Goal: Information Seeking & Learning: Learn about a topic

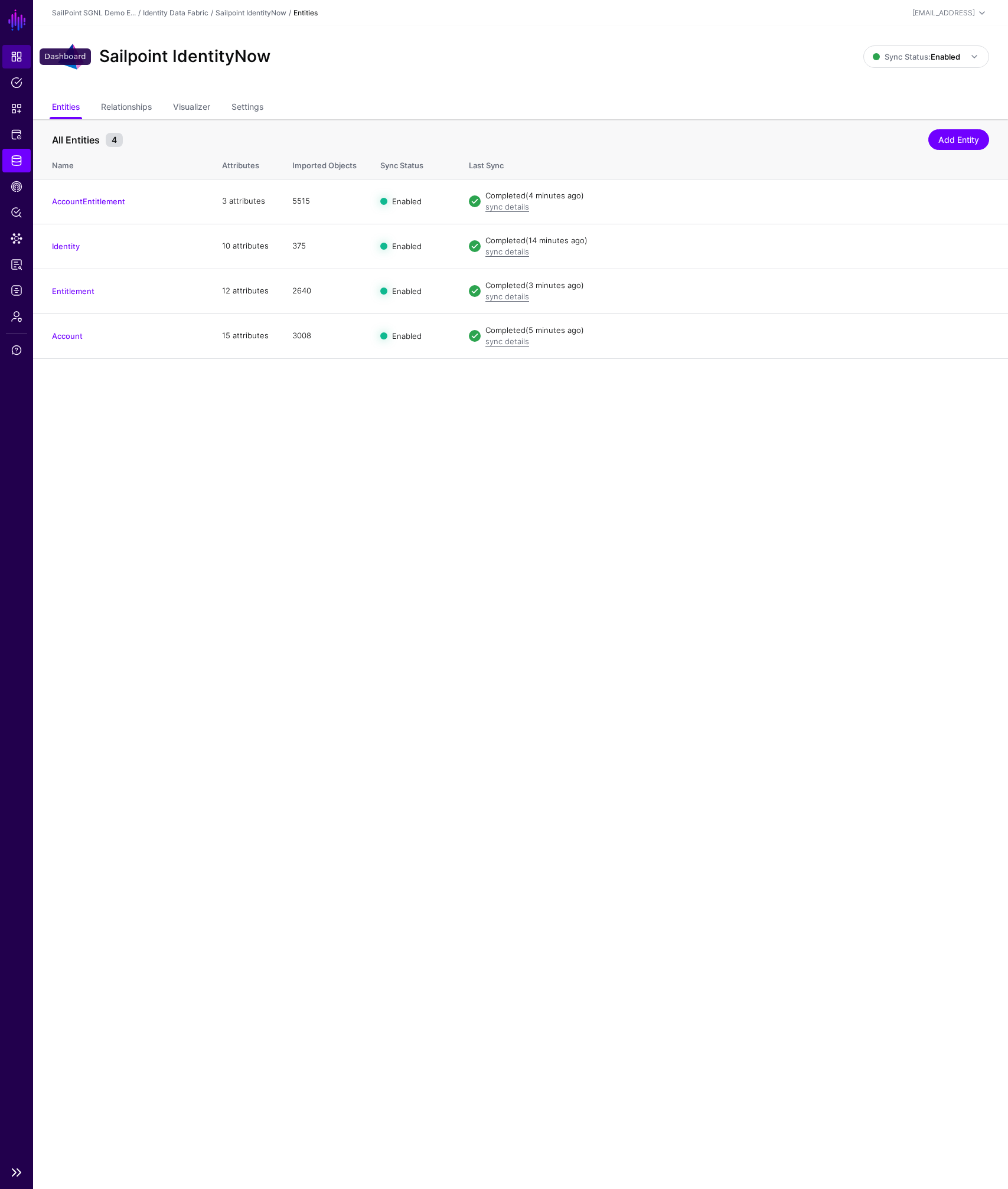
click at [15, 54] on span "Dashboard" at bounding box center [17, 57] width 12 height 12
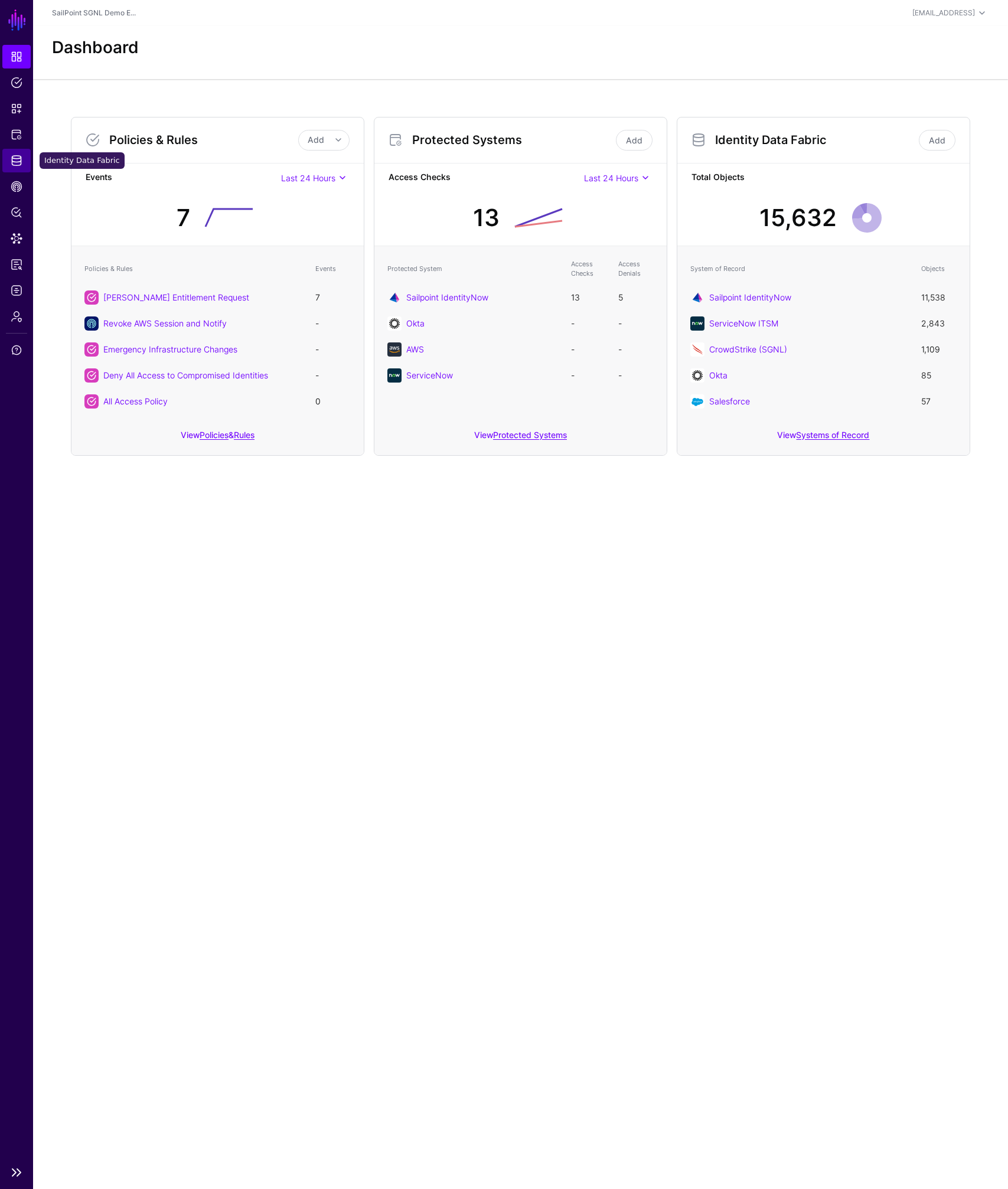
click at [18, 160] on span "Identity Data Fabric" at bounding box center [17, 160] width 12 height 12
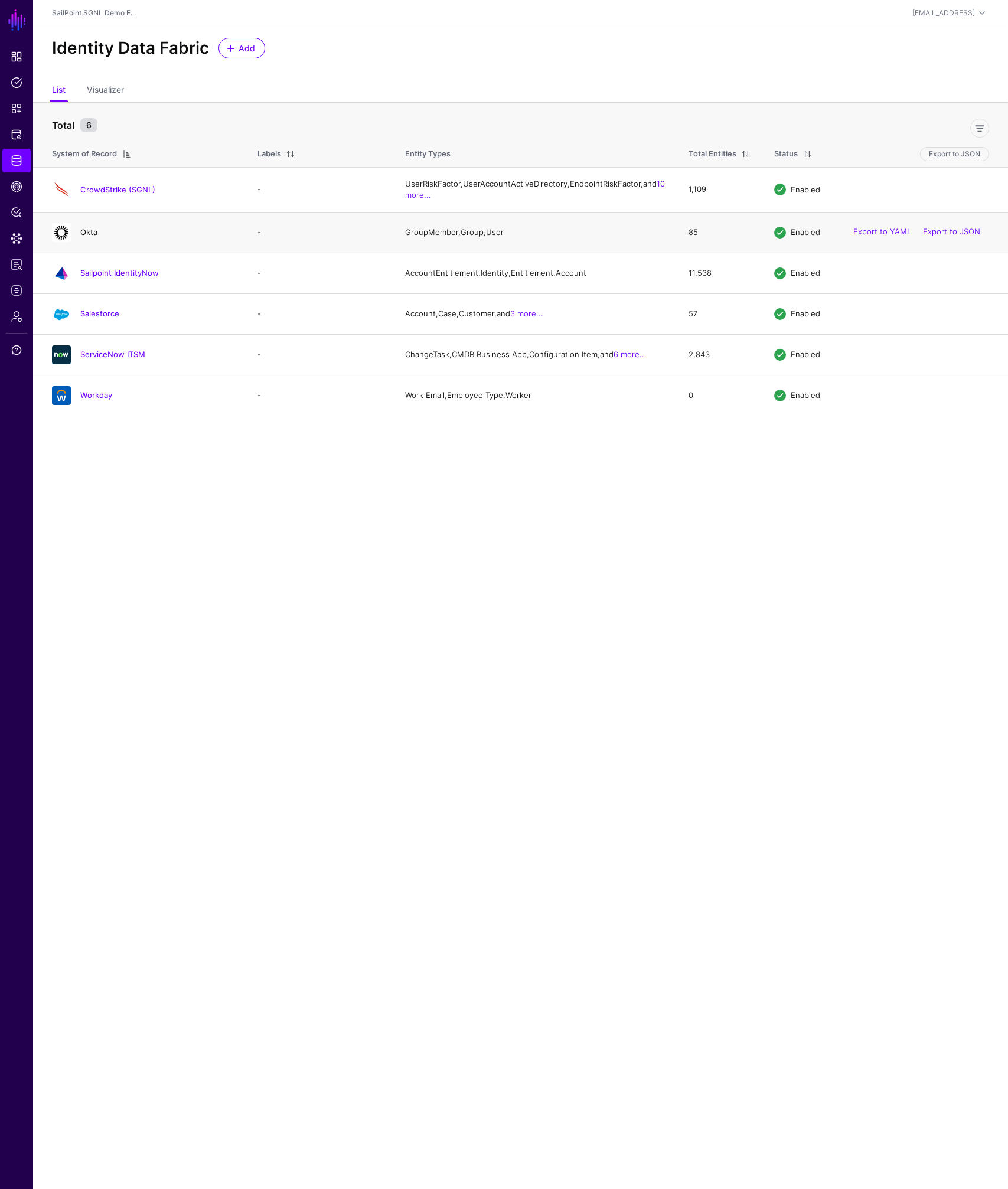
click at [90, 237] on link "Okta" at bounding box center [89, 232] width 17 height 10
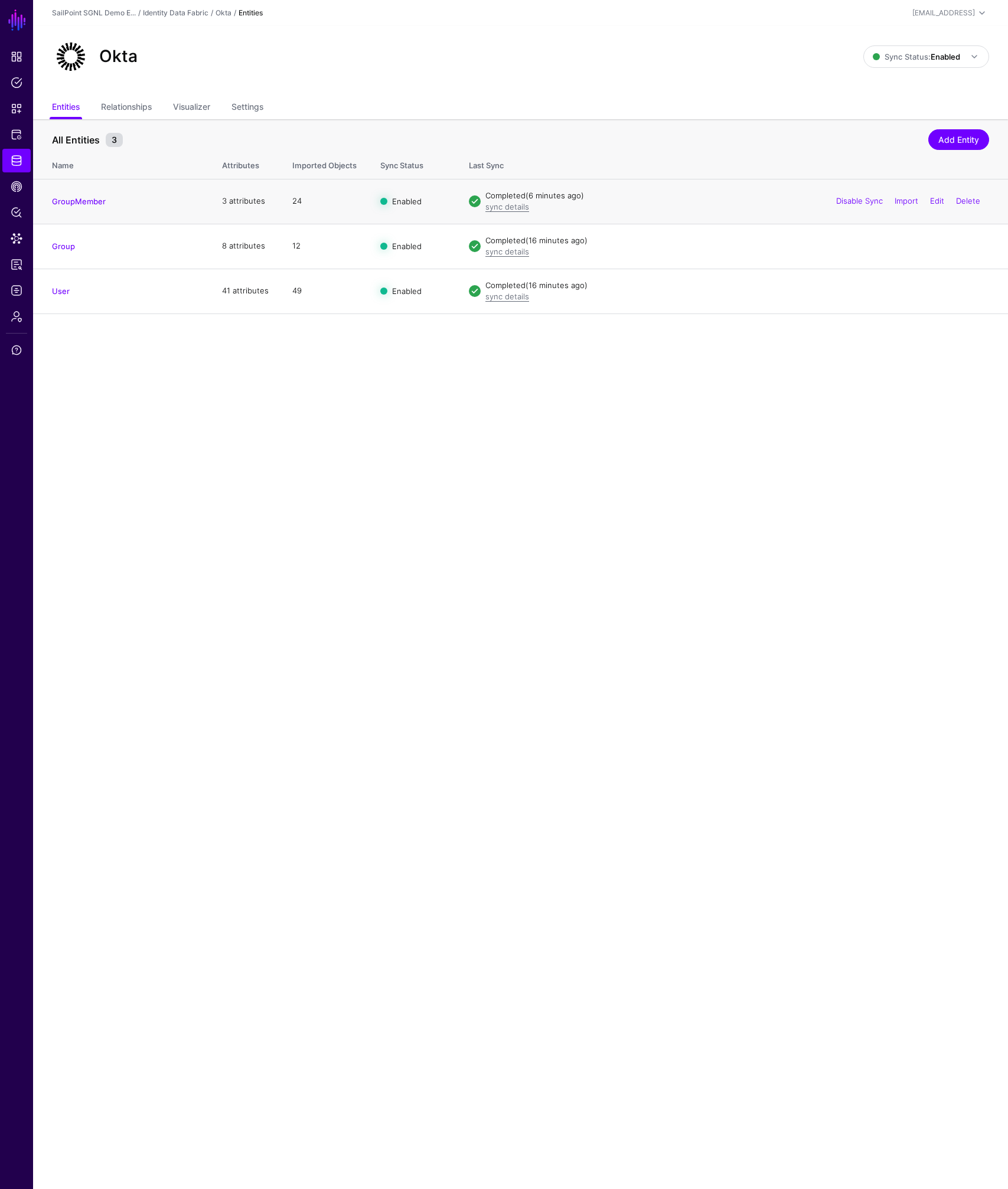
click at [301, 202] on td "24" at bounding box center [324, 202] width 88 height 45
click at [66, 245] on link "Group" at bounding box center [64, 246] width 23 height 10
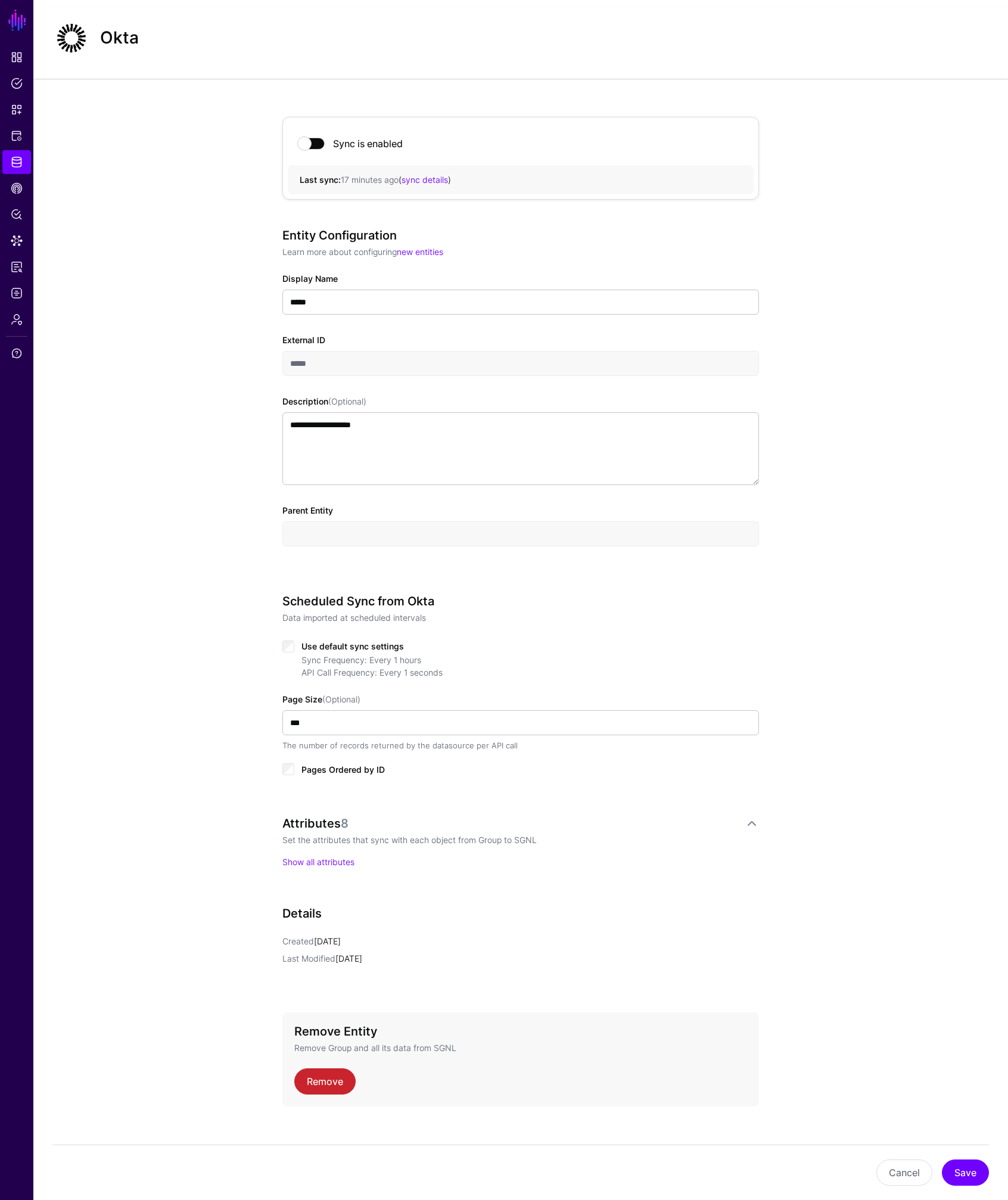
scroll to position [35, 0]
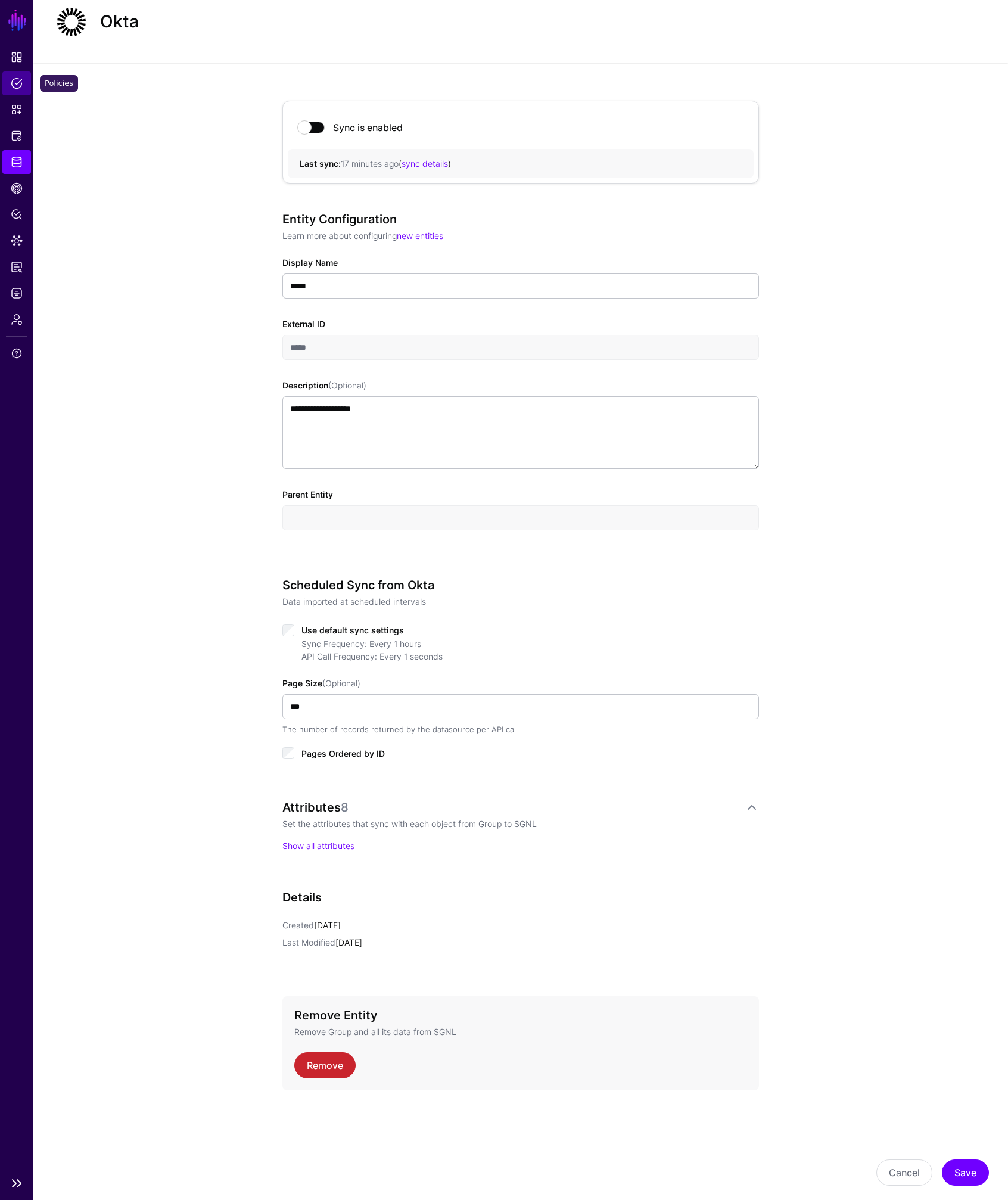
click at [19, 83] on span "Policies" at bounding box center [17, 83] width 12 height 12
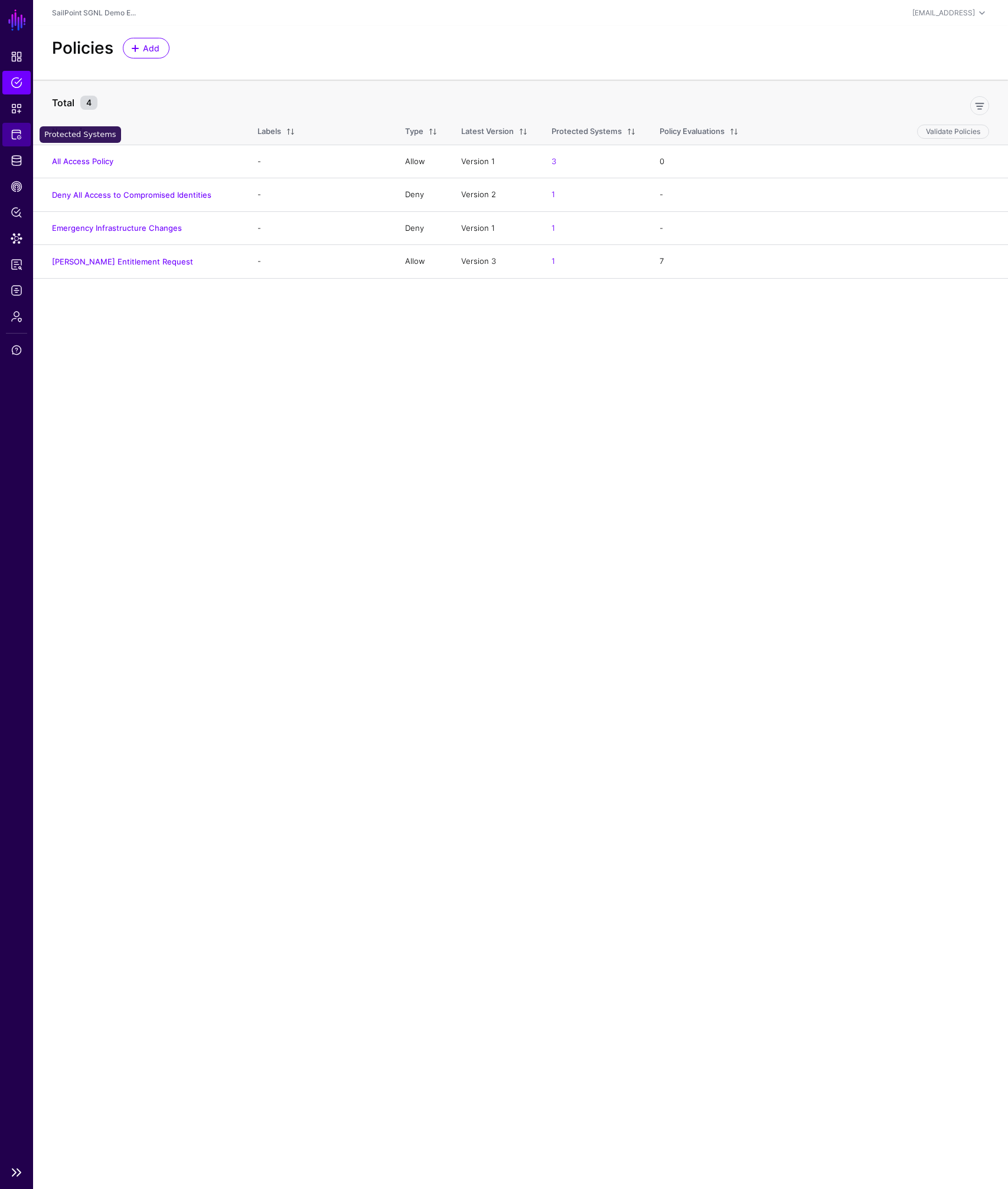
click at [21, 138] on span "Protected Systems" at bounding box center [17, 135] width 12 height 12
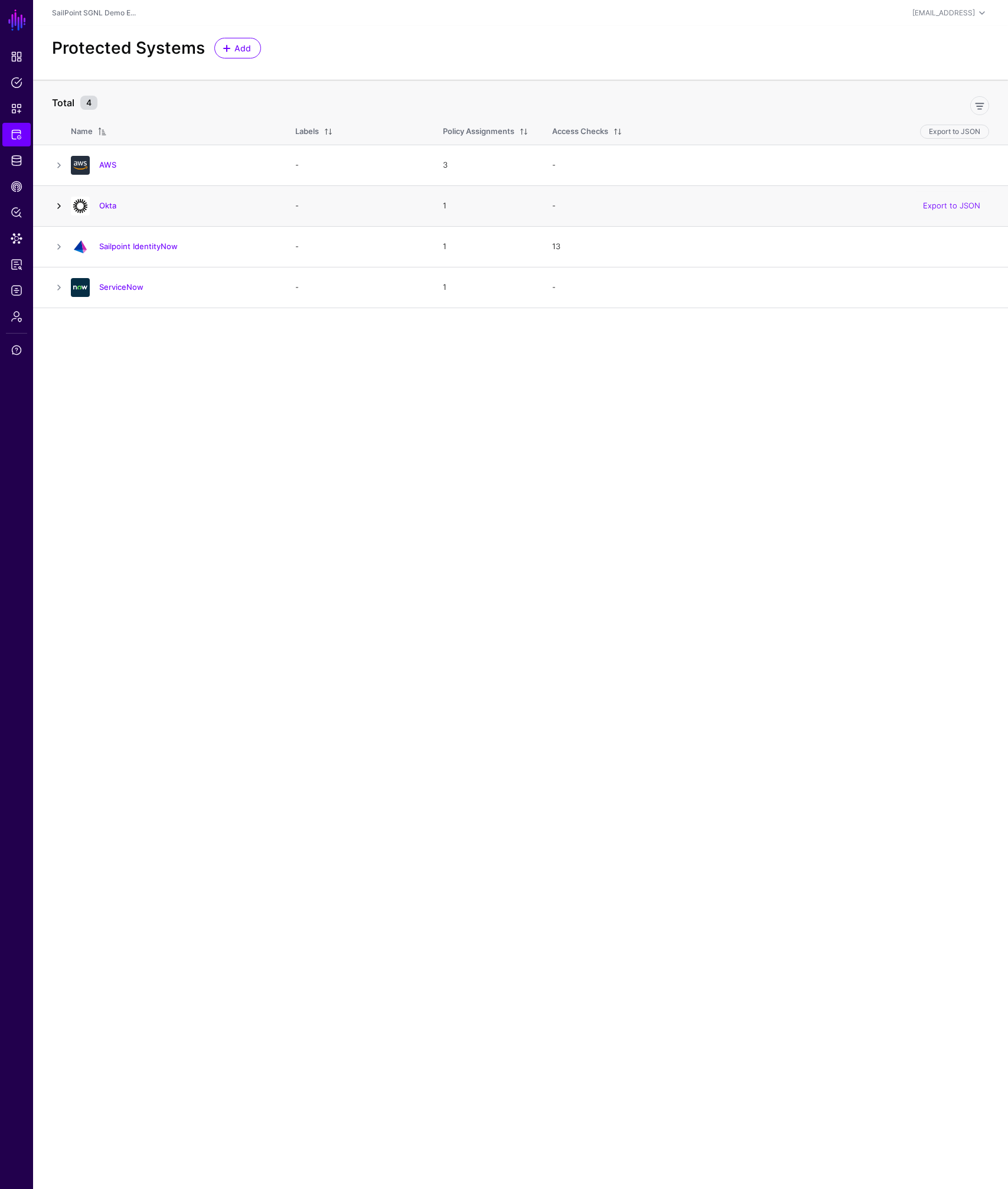
click at [59, 207] on link at bounding box center [59, 206] width 14 height 14
click at [90, 282] on link at bounding box center [91, 283] width 14 height 14
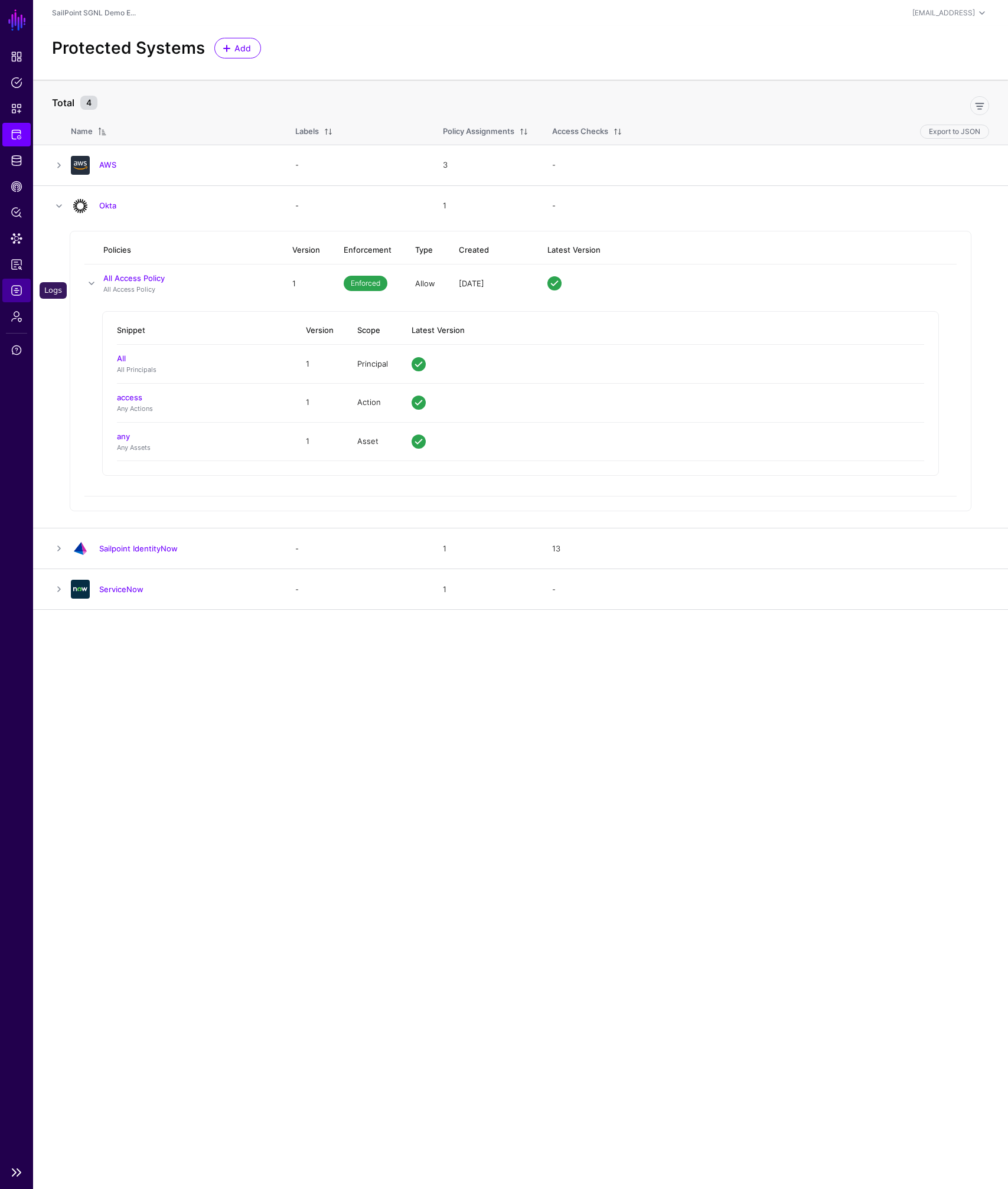
click at [24, 294] on link "Logs" at bounding box center [17, 290] width 28 height 24
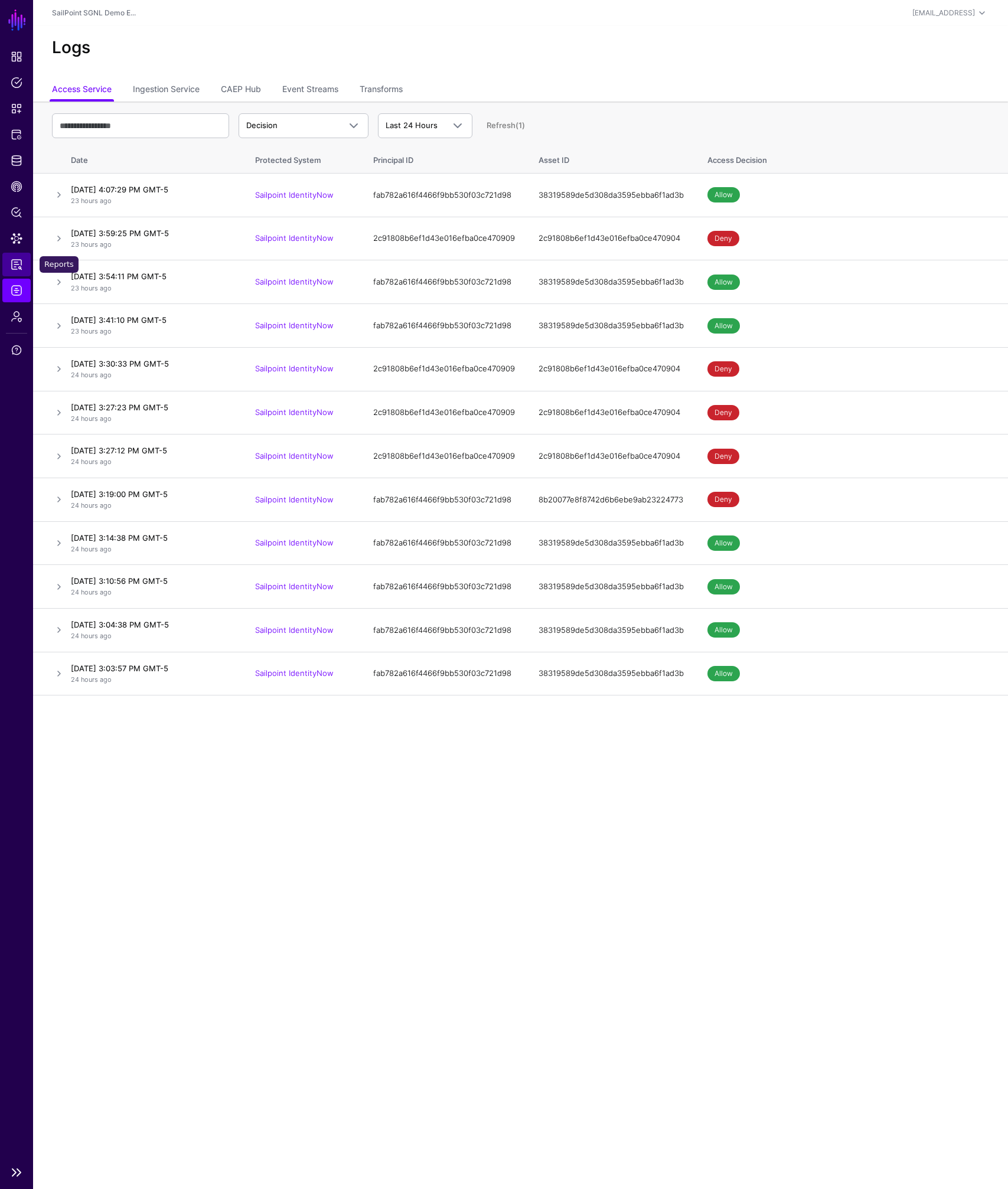
click at [17, 265] on span "Reports" at bounding box center [17, 265] width 12 height 12
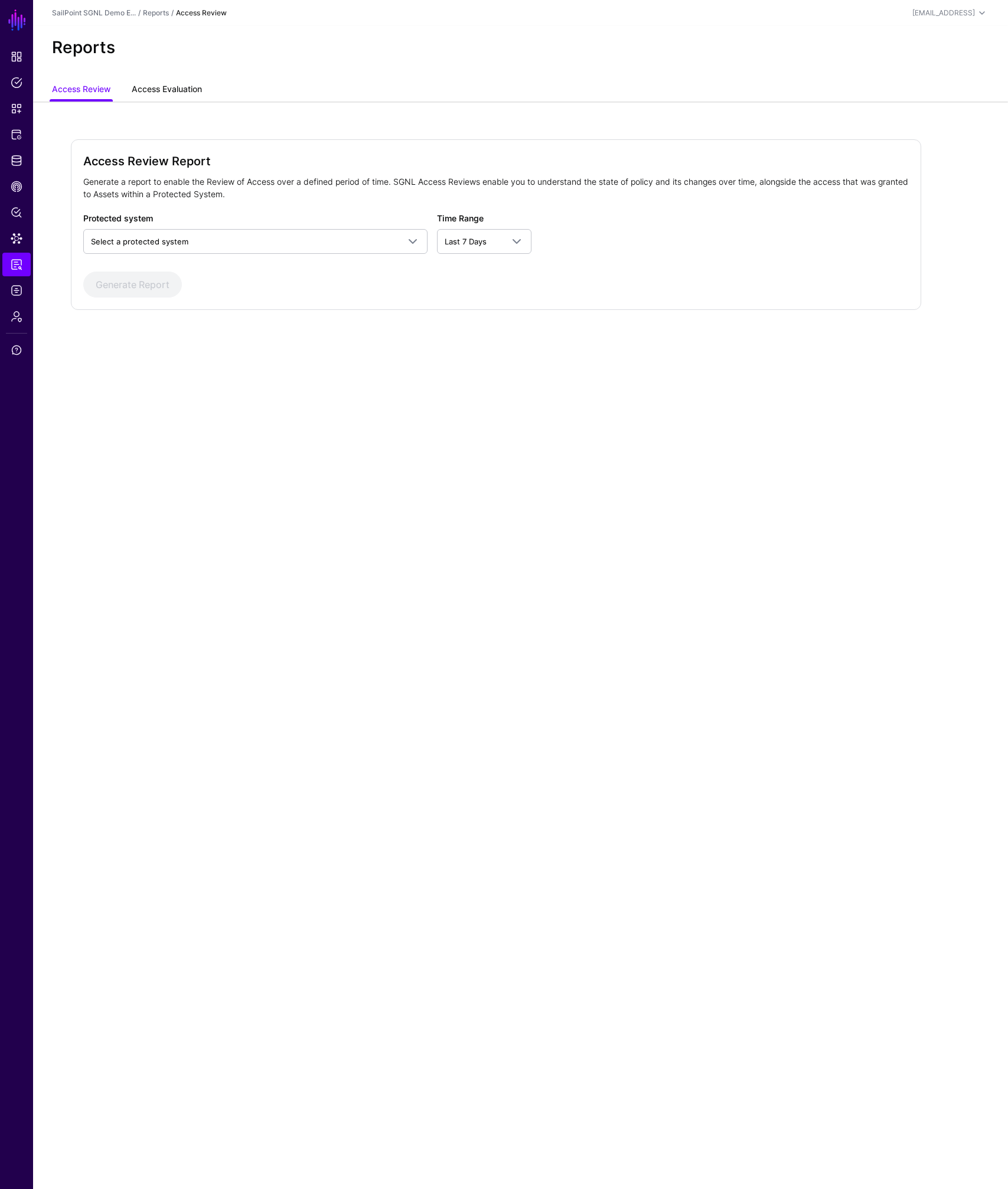
click at [147, 91] on link "Access Evaluation" at bounding box center [166, 90] width 70 height 23
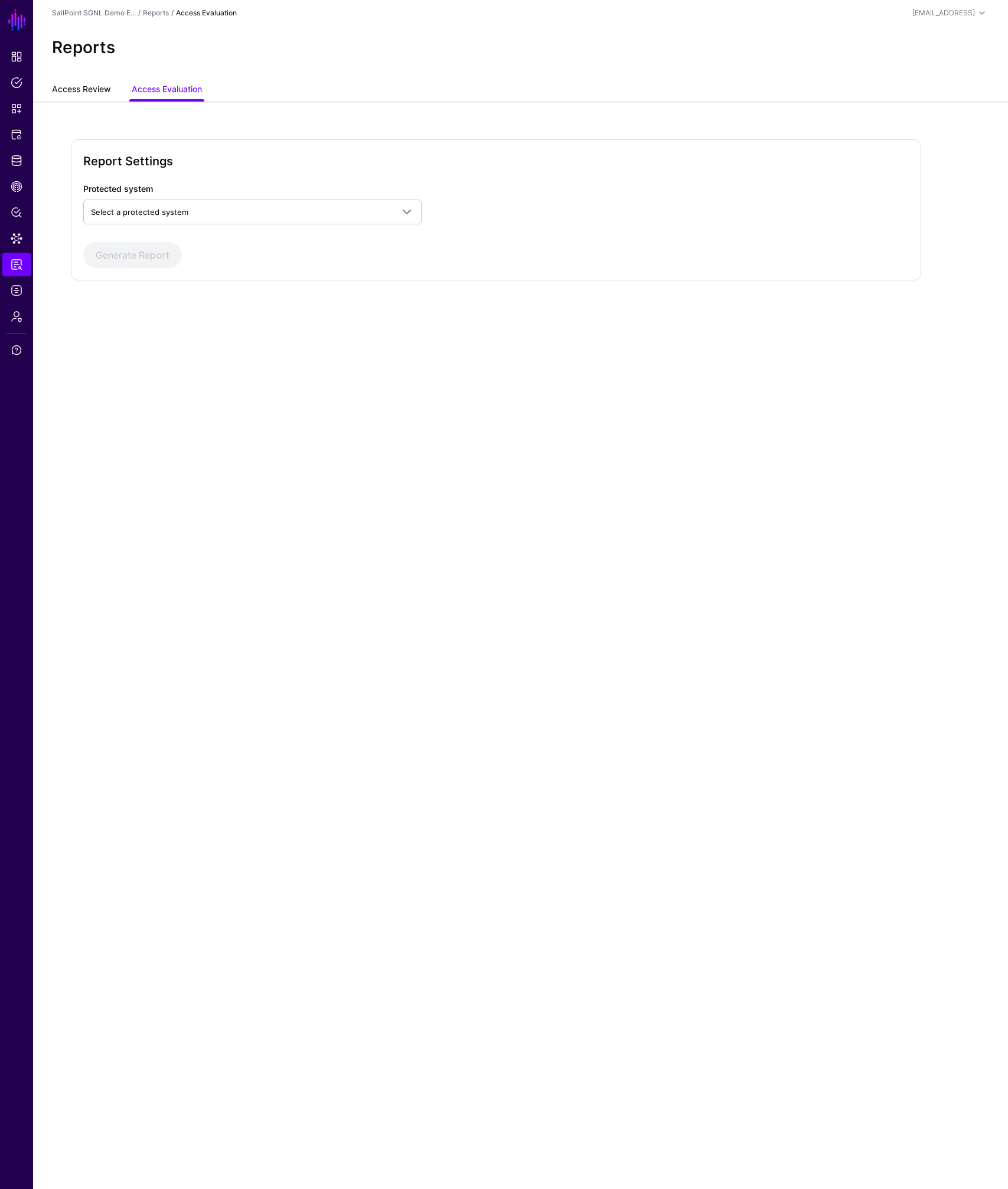
click at [76, 71] on div "Reports" at bounding box center [520, 52] width 975 height 53
click at [77, 82] on link "Access Review" at bounding box center [81, 90] width 59 height 23
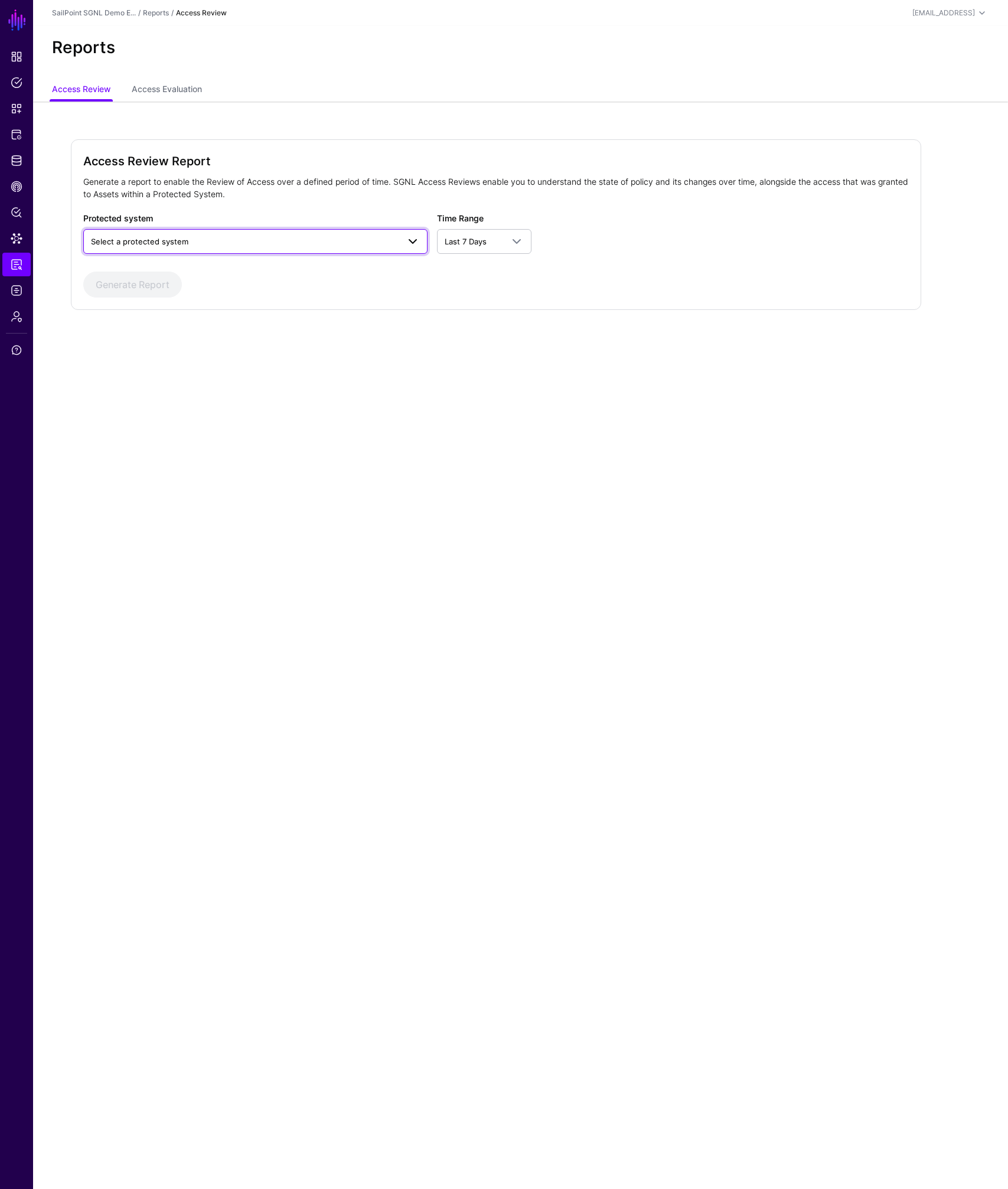
click at [138, 240] on span "Select a protected system" at bounding box center [139, 242] width 97 height 10
click at [122, 290] on div "Okta" at bounding box center [255, 287] width 325 height 12
click at [158, 282] on button "Generate Report" at bounding box center [132, 285] width 99 height 26
click at [167, 88] on link "Access Evaluation" at bounding box center [166, 90] width 70 height 23
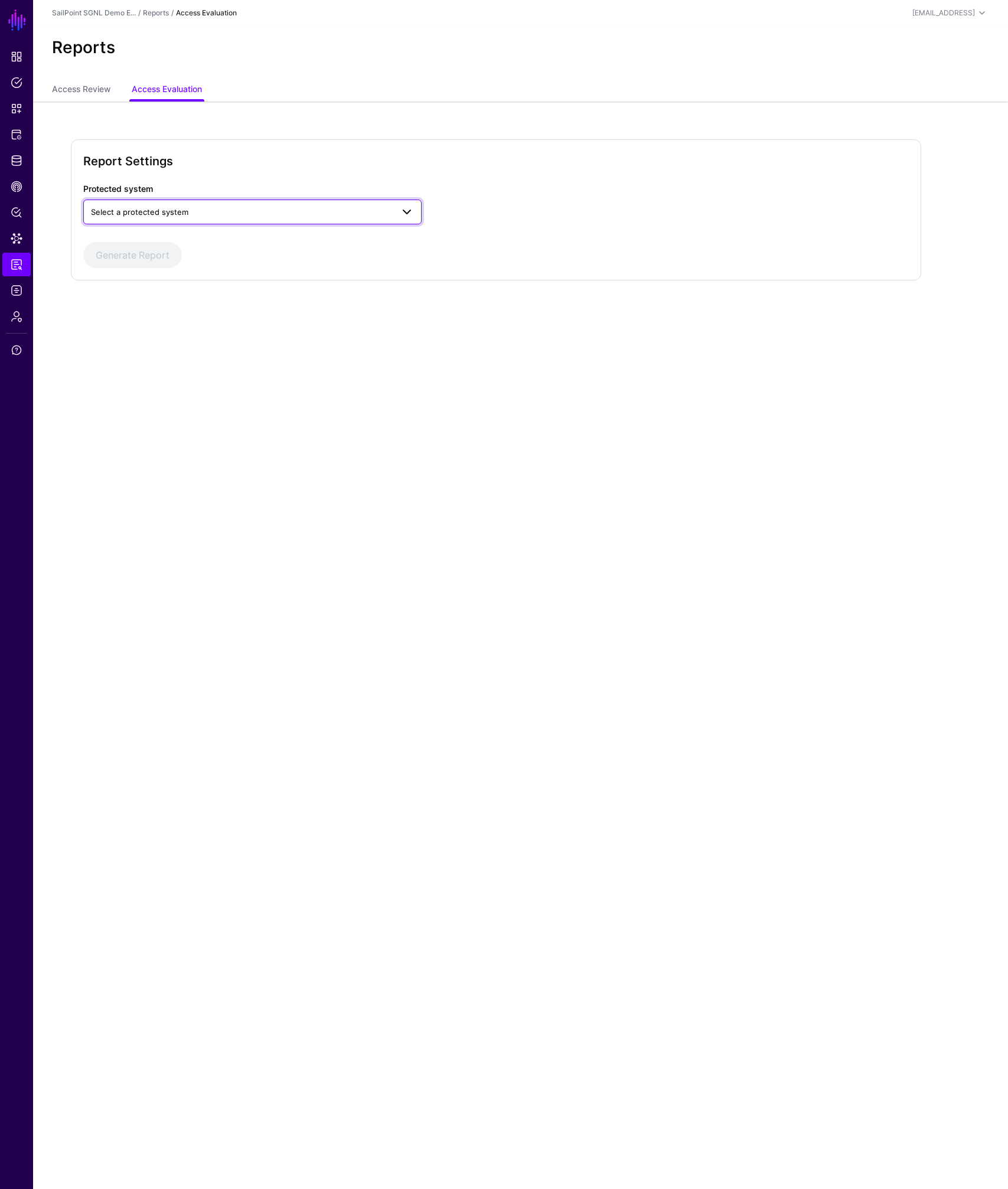
click at [181, 206] on span "Select a protected system" at bounding box center [242, 212] width 301 height 13
click at [146, 254] on div "Okta" at bounding box center [252, 258] width 319 height 12
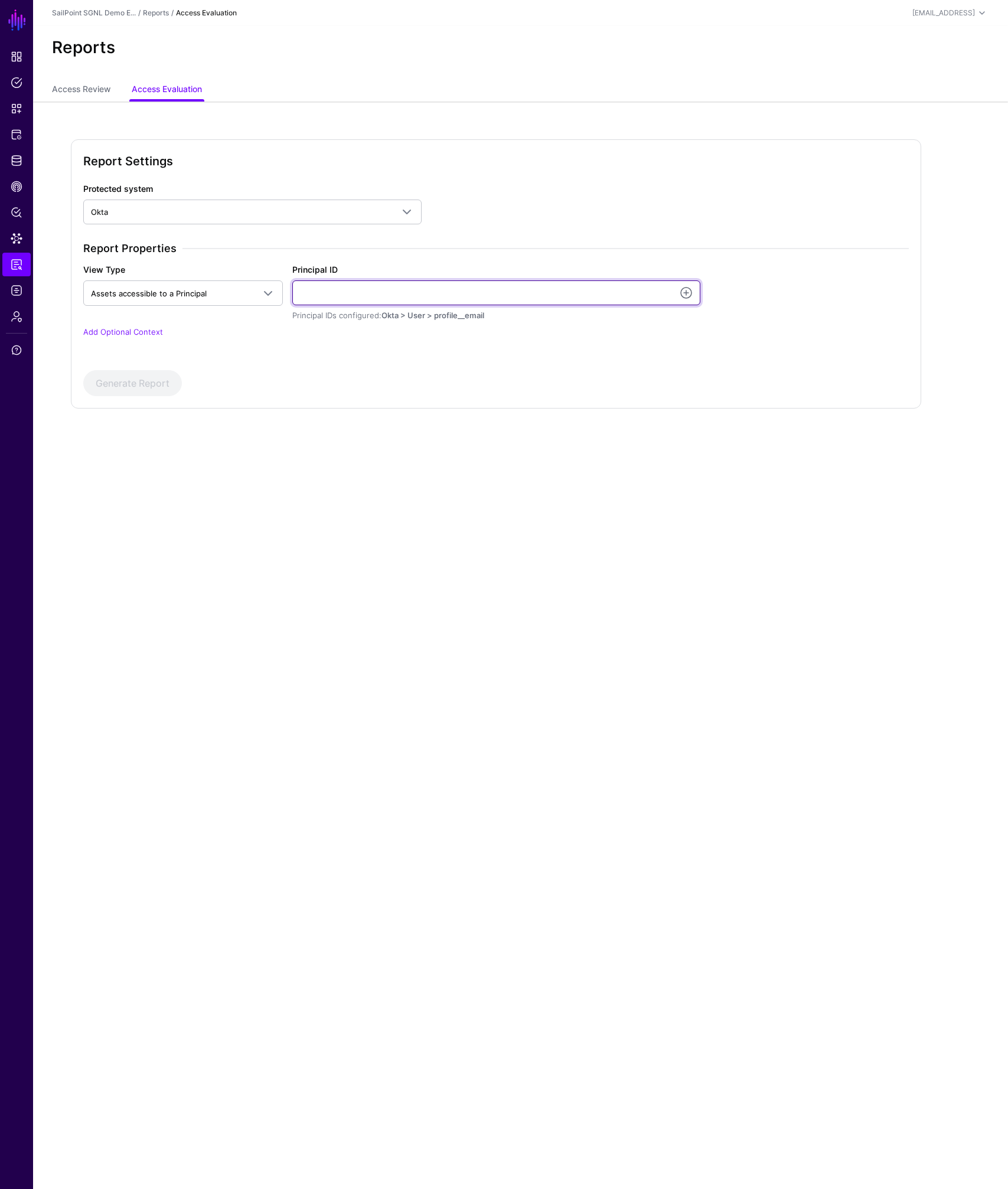
click at [341, 294] on input "Principal ID" at bounding box center [496, 292] width 408 height 25
type input "***"
type input "**********"
click at [136, 388] on button "Generate Report" at bounding box center [132, 383] width 99 height 26
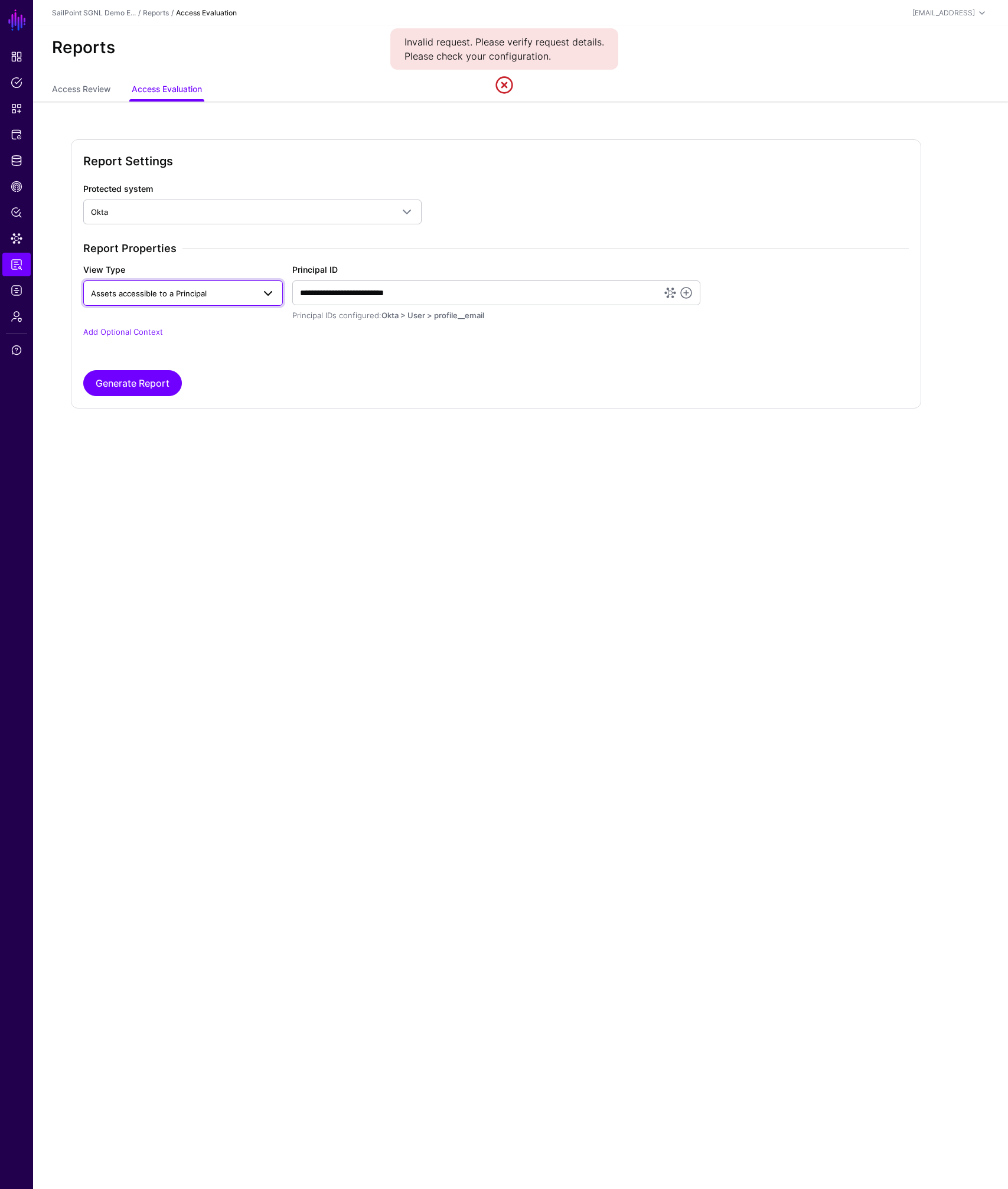
click at [138, 298] on span "Assets accessible to a Principal" at bounding box center [172, 294] width 163 height 13
click at [138, 319] on span "Assets accessible to a Principal" at bounding box center [151, 320] width 116 height 10
click at [129, 372] on button "Generate Report" at bounding box center [132, 383] width 99 height 26
drag, startPoint x: 374, startPoint y: 294, endPoint x: 538, endPoint y: 309, distance: 164.7
click at [538, 309] on app-form-input "**********" at bounding box center [496, 293] width 408 height 57
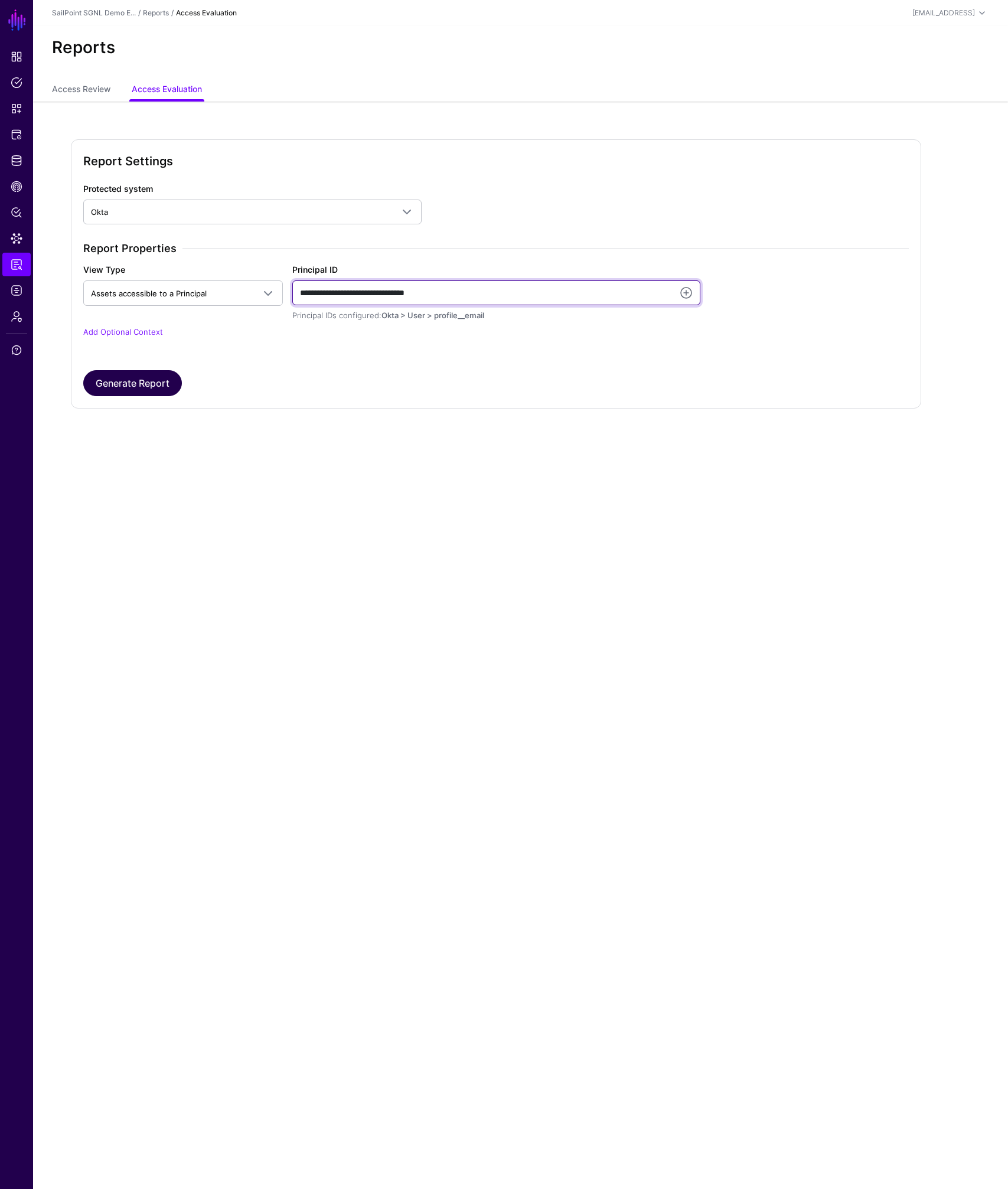
type input "**********"
click at [166, 379] on button "Generate Report" at bounding box center [132, 383] width 99 height 26
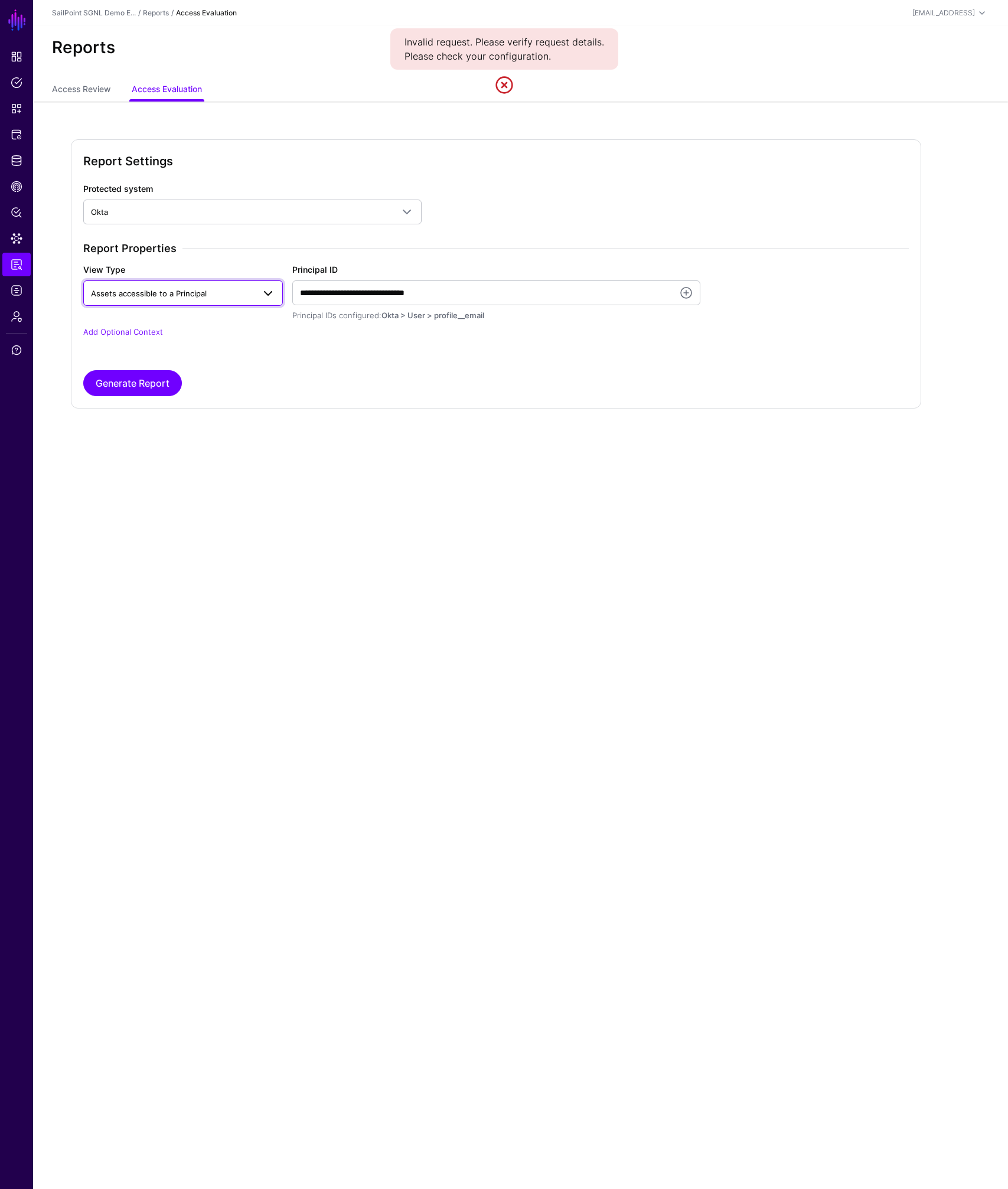
click at [184, 293] on span "Assets accessible to a Principal" at bounding box center [149, 293] width 116 height 10
click at [164, 292] on span "Assets accessible to a Principal" at bounding box center [149, 293] width 116 height 10
click at [689, 294] on link at bounding box center [686, 293] width 14 height 14
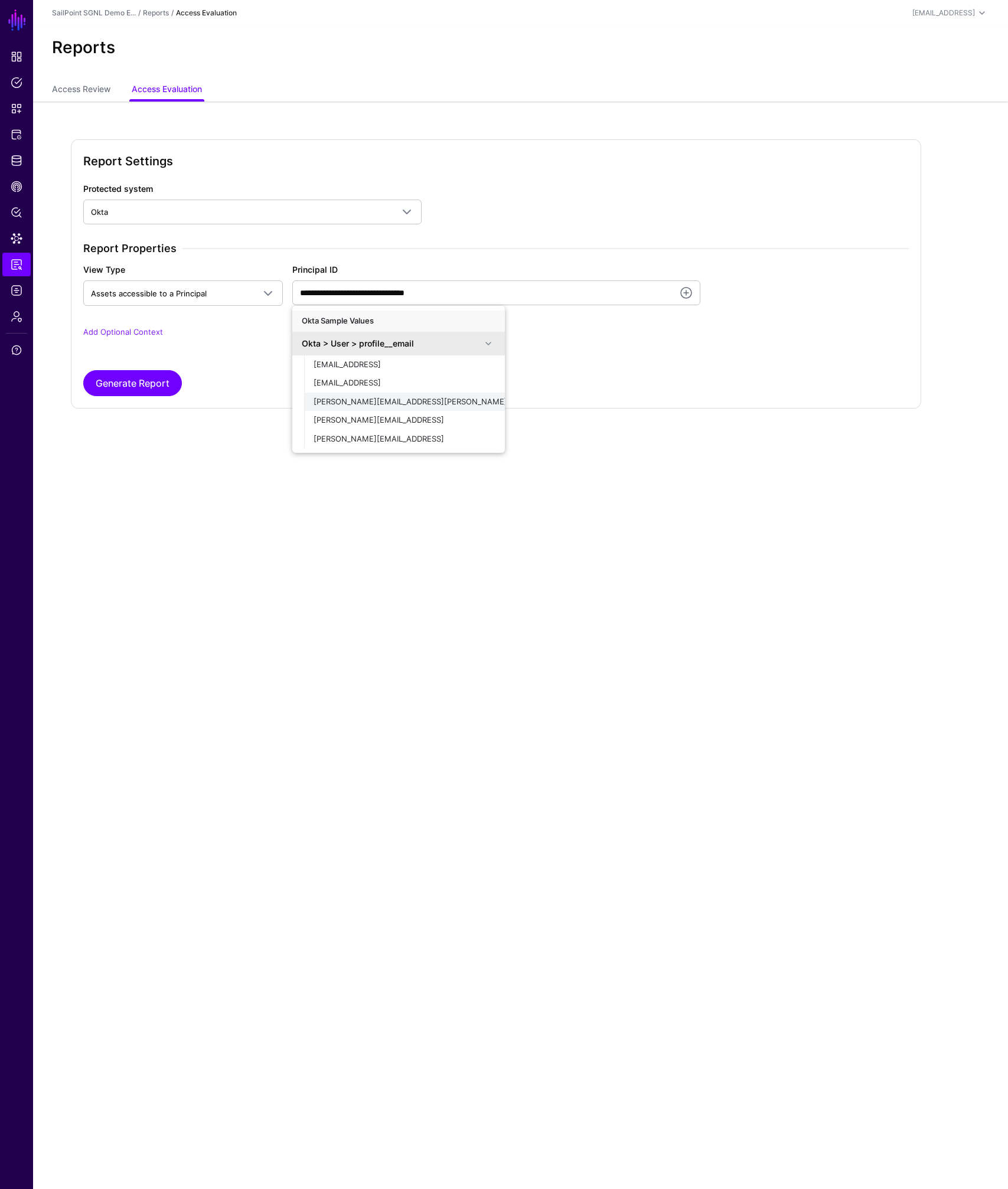
click at [373, 401] on span "lisa.galia@wholesalechips.co" at bounding box center [442, 401] width 258 height 10
type input "**********"
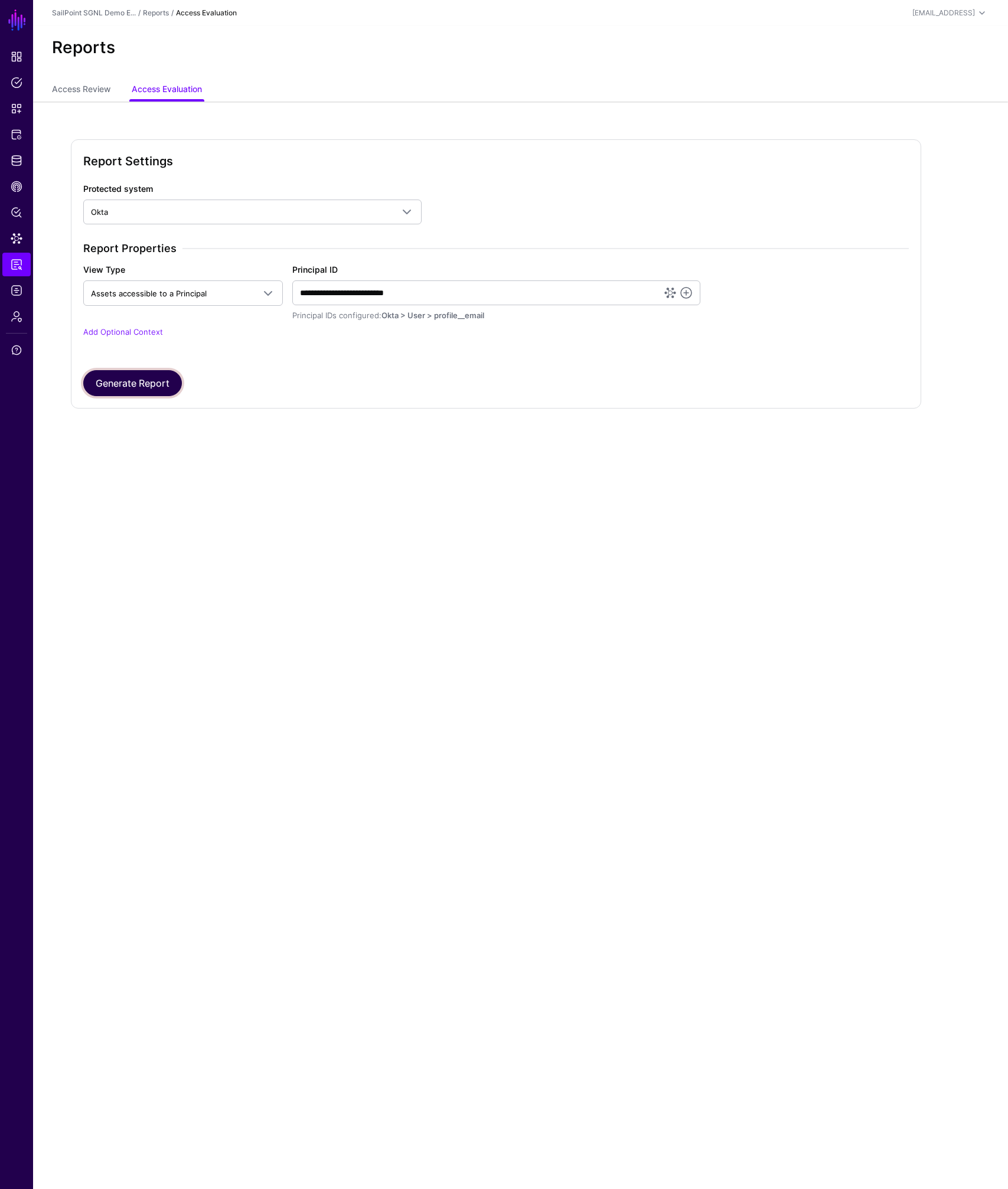
click at [151, 386] on button "Generate Report" at bounding box center [132, 383] width 99 height 26
click at [502, 81] on link at bounding box center [504, 84] width 19 height 19
click at [19, 192] on span "CAEP Hub" at bounding box center [17, 187] width 12 height 12
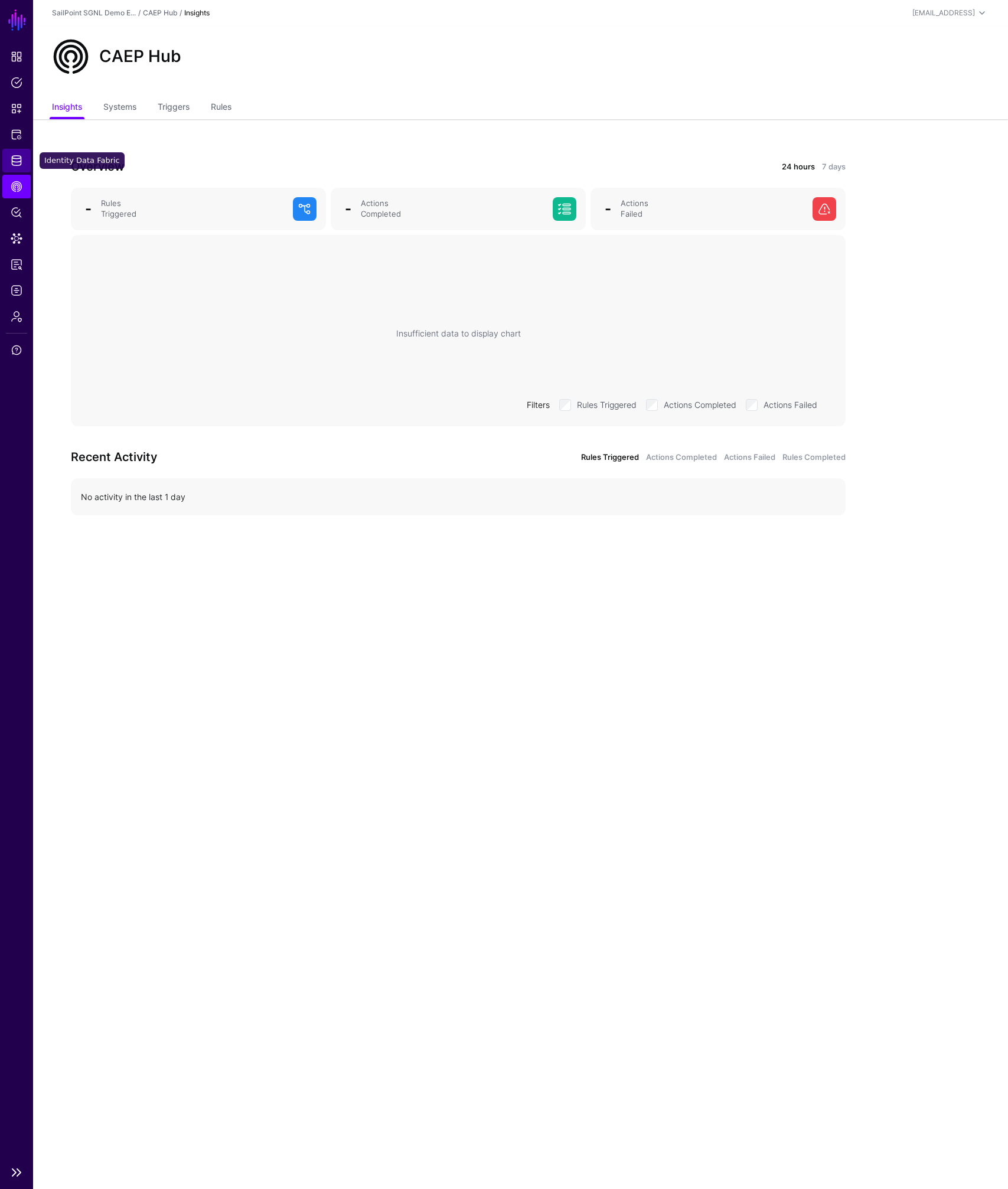
click at [19, 156] on span "Identity Data Fabric" at bounding box center [17, 160] width 12 height 12
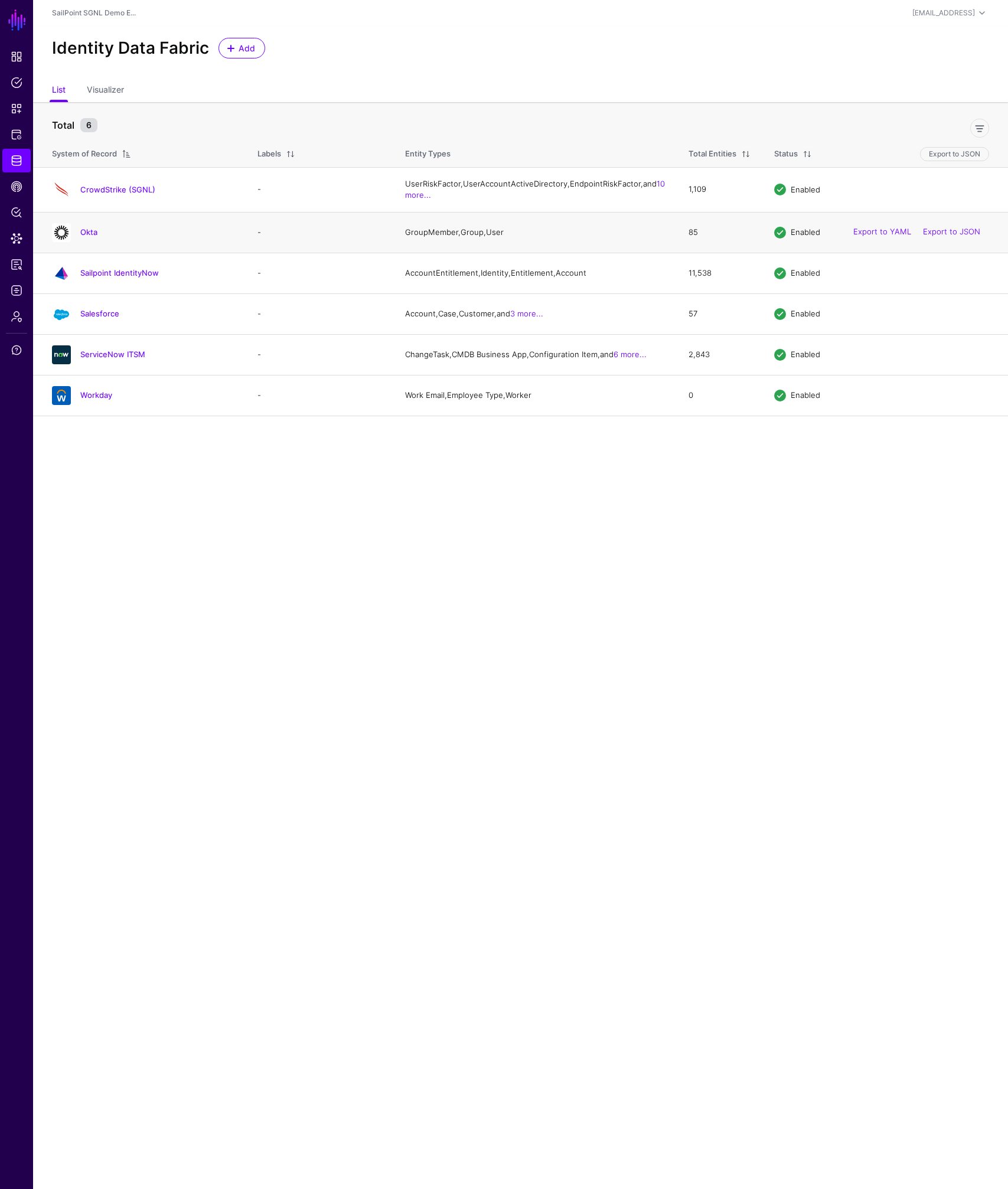
click at [97, 238] on h4 "Okta" at bounding box center [157, 232] width 153 height 11
drag, startPoint x: 97, startPoint y: 246, endPoint x: 91, endPoint y: 247, distance: 6.1
click at [96, 238] on h4 "Okta" at bounding box center [157, 232] width 153 height 11
click at [95, 237] on link "Okta" at bounding box center [89, 232] width 17 height 10
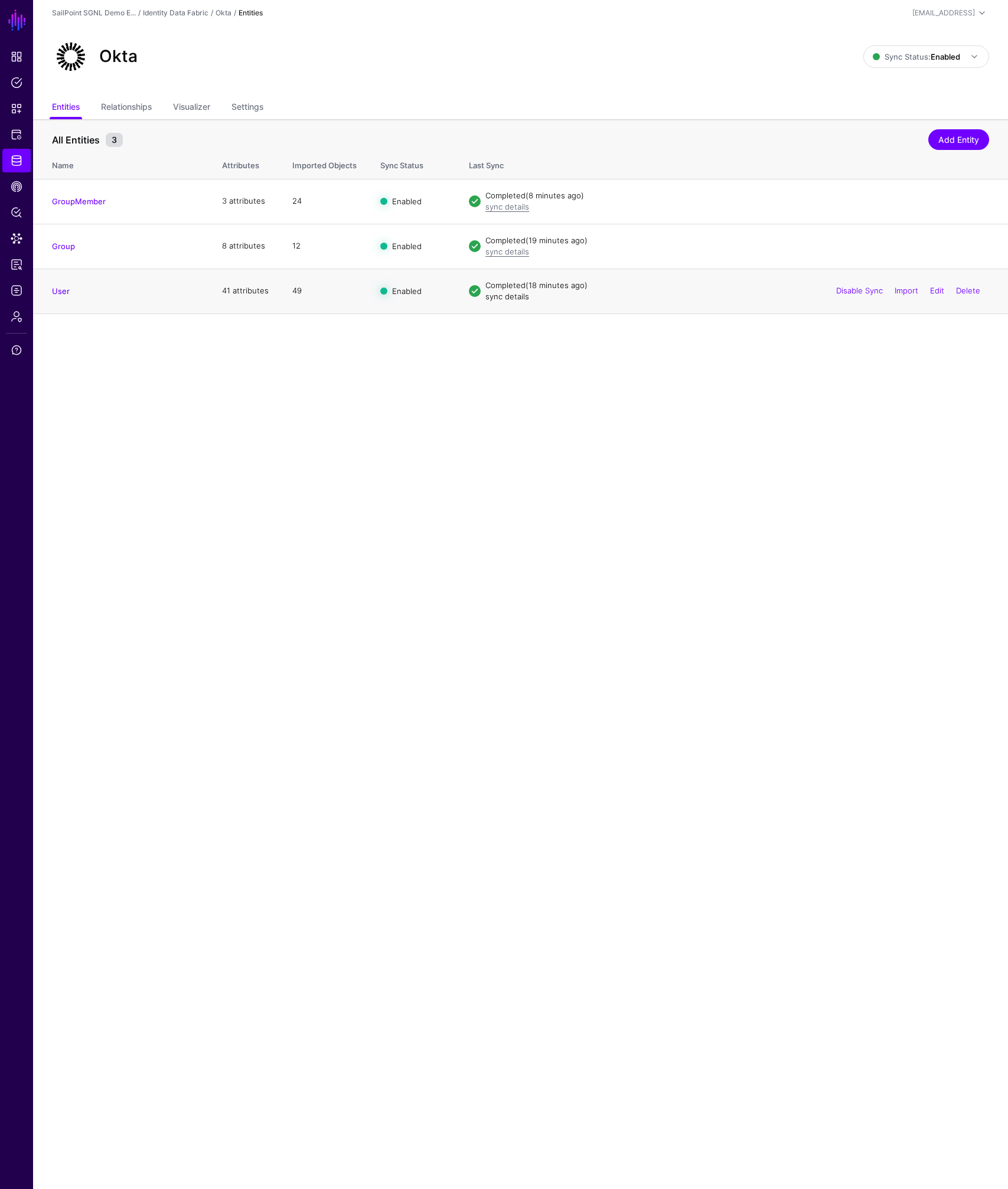
click at [518, 295] on link "sync details" at bounding box center [508, 296] width 44 height 10
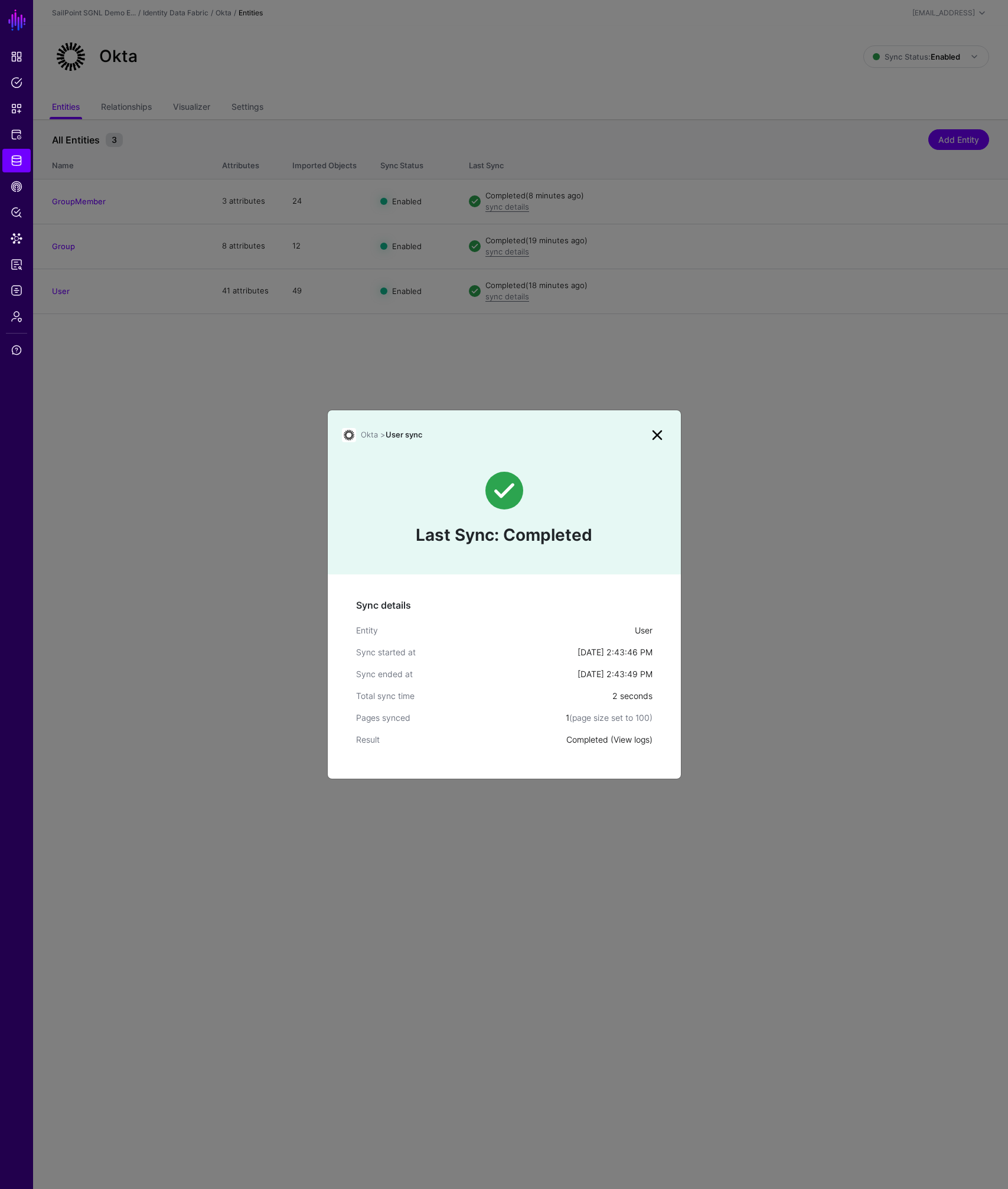
click at [624, 742] on link "View logs" at bounding box center [631, 739] width 36 height 10
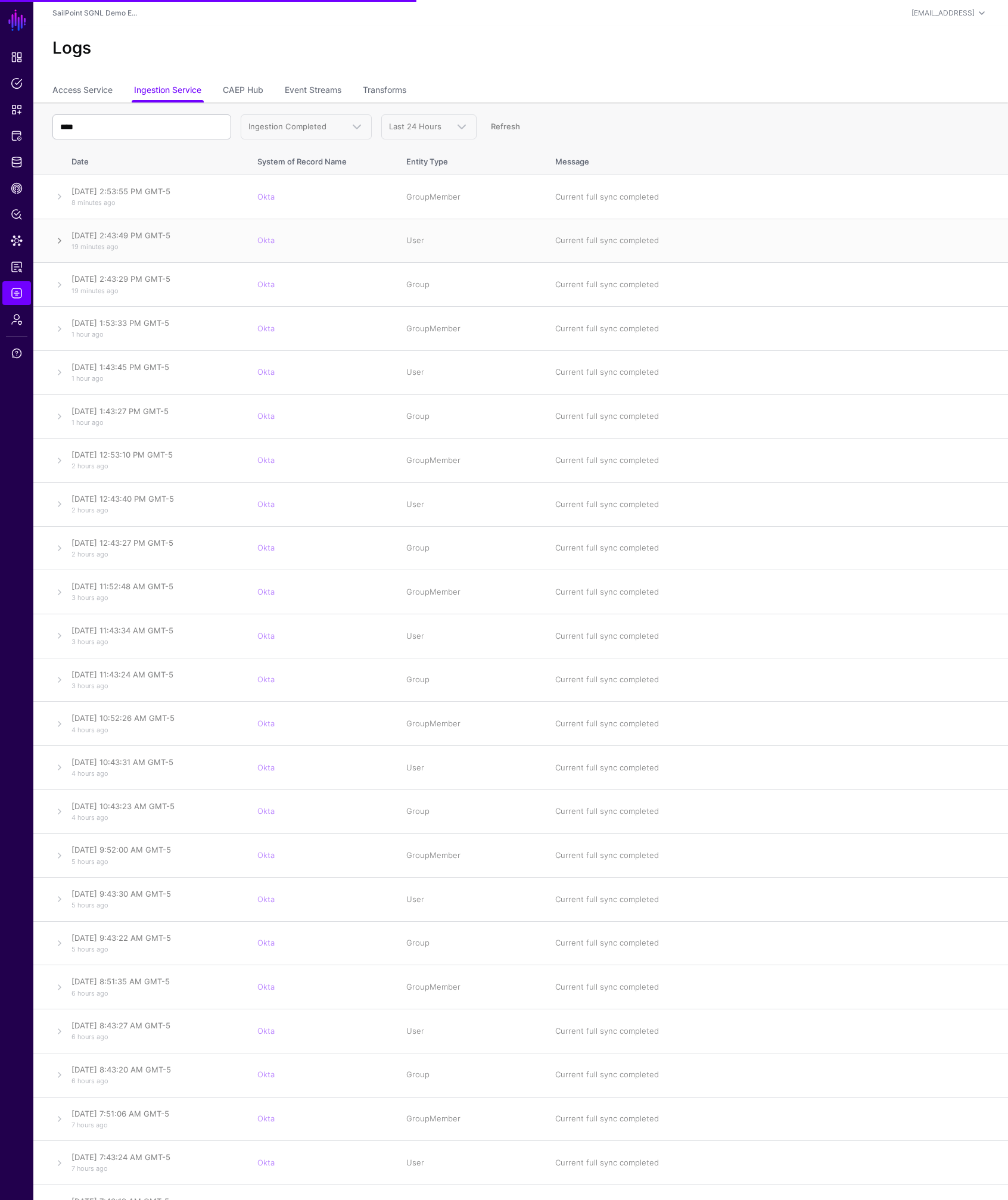
click at [59, 242] on link at bounding box center [60, 241] width 14 height 14
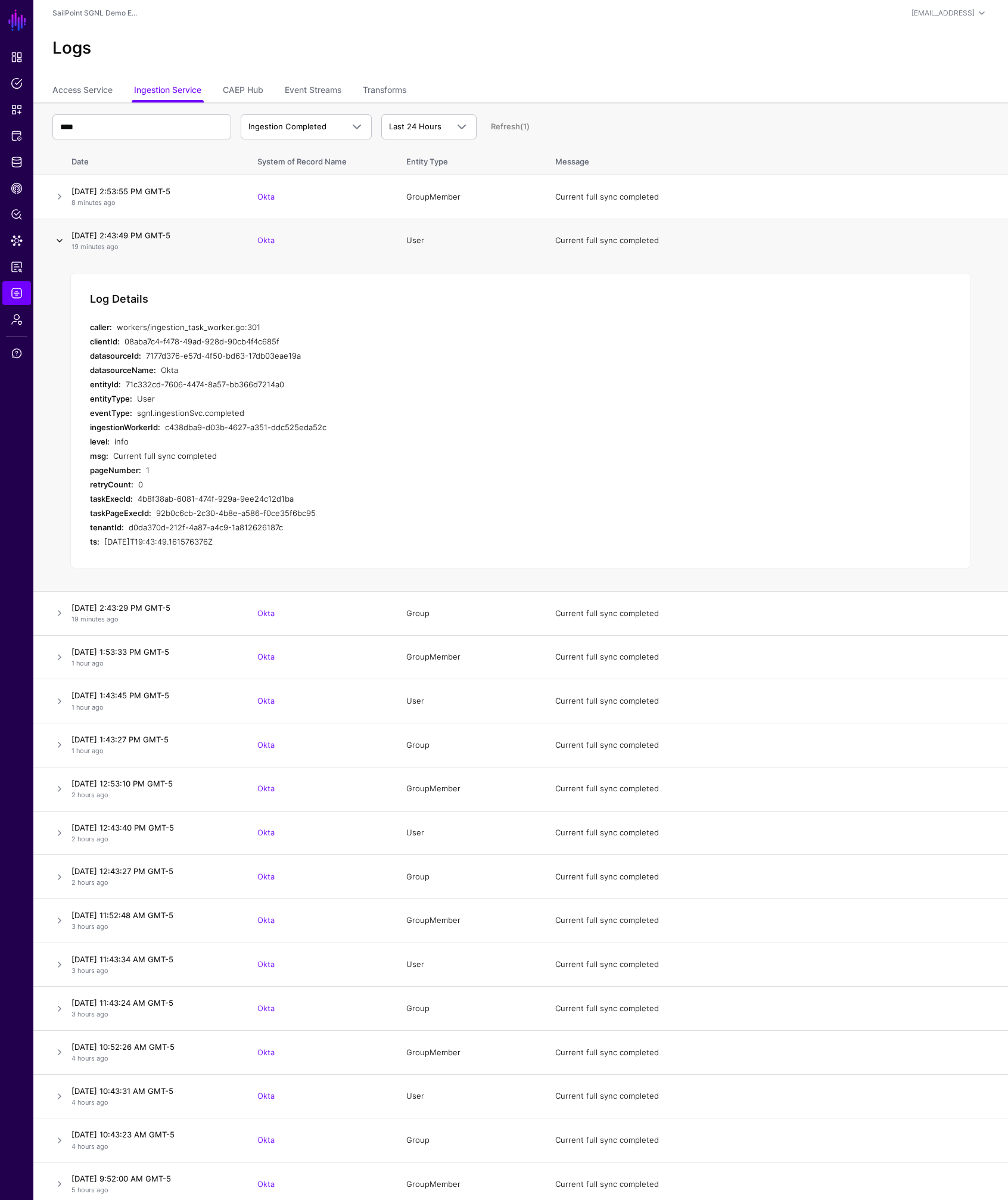
click at [58, 239] on link at bounding box center [60, 241] width 14 height 14
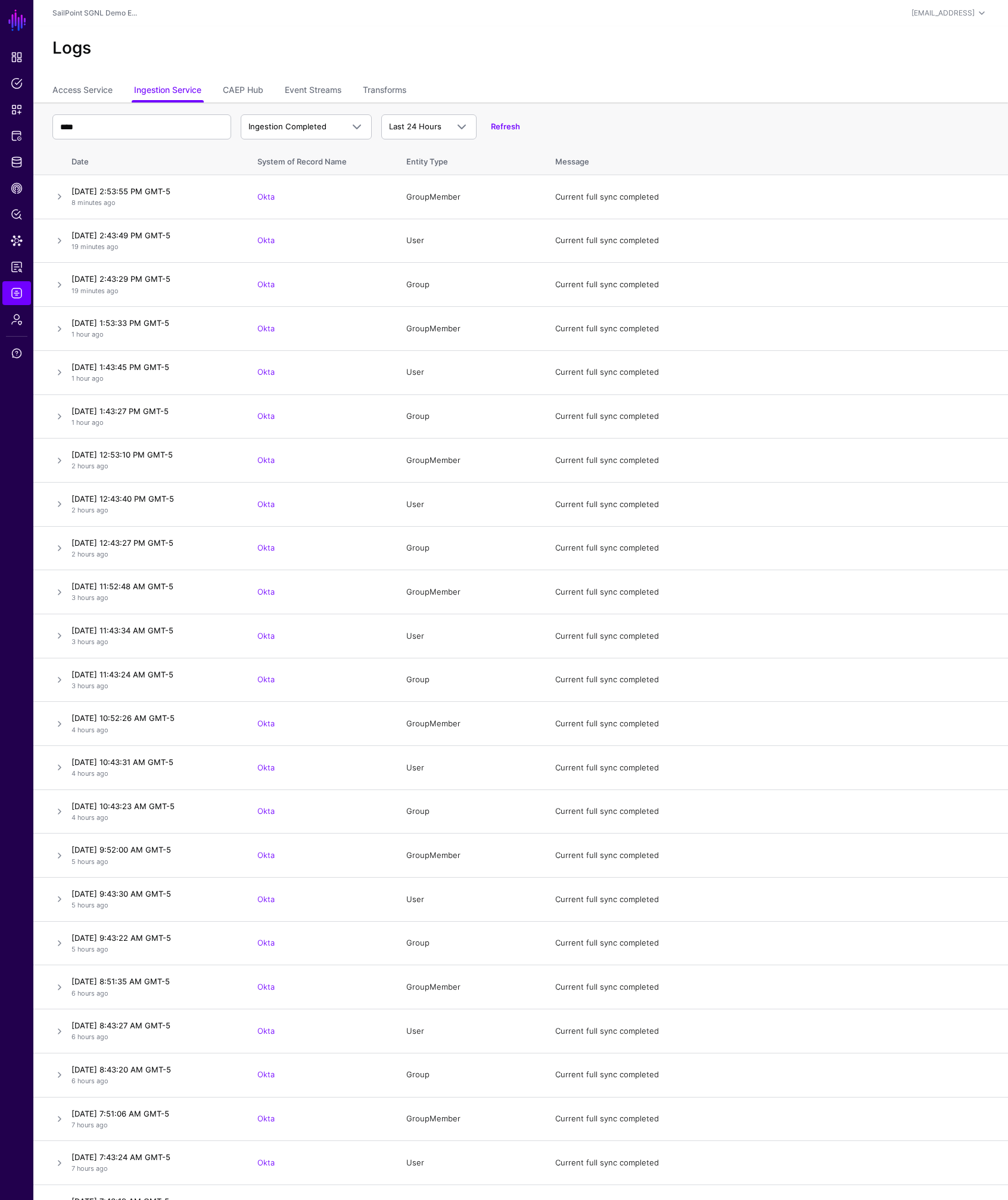
click at [924, 75] on div "Logs" at bounding box center [521, 53] width 975 height 54
click at [16, 162] on span "Identity Data Fabric" at bounding box center [17, 162] width 12 height 12
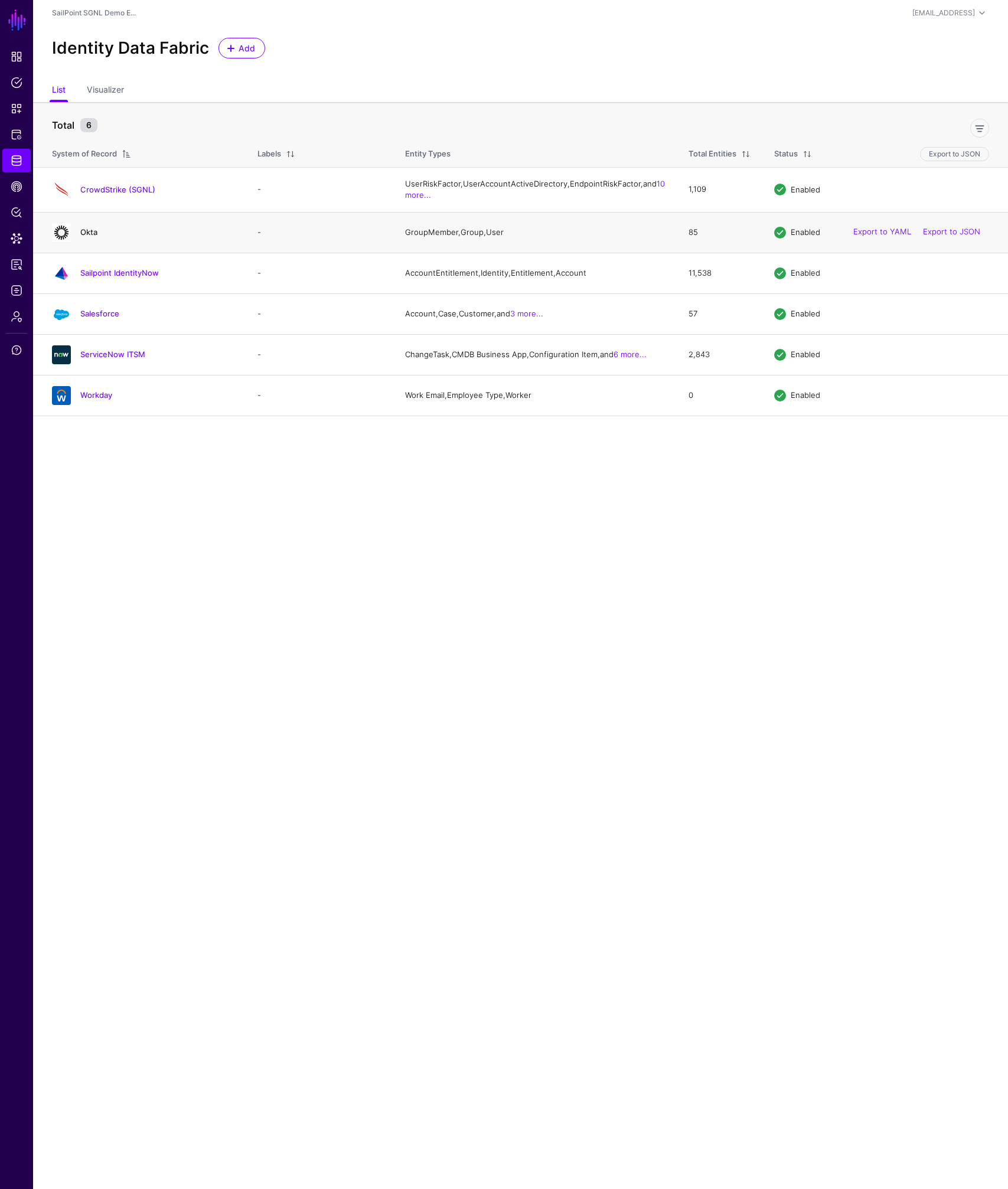
click at [90, 237] on link "Okta" at bounding box center [89, 232] width 17 height 10
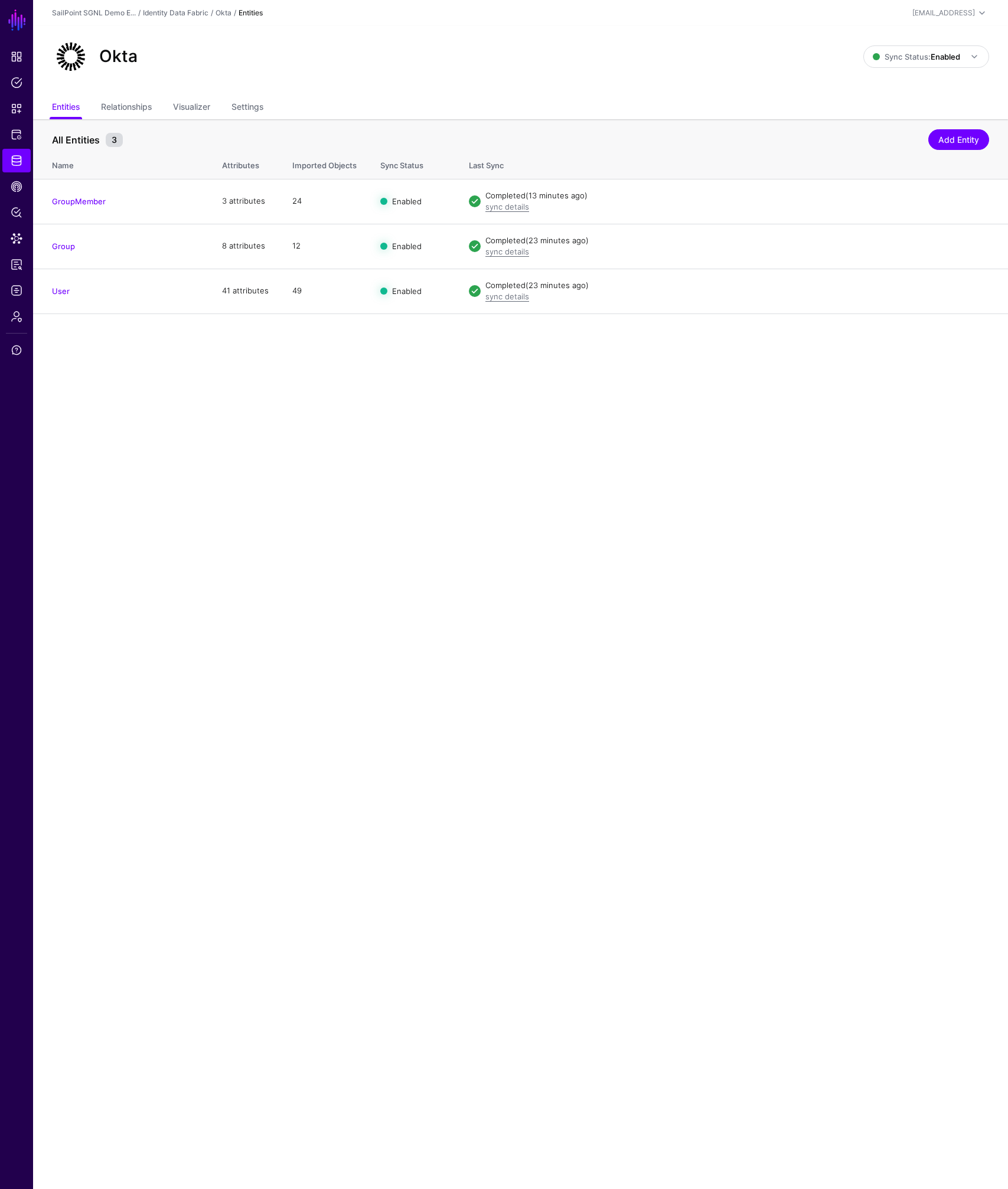
click at [271, 108] on ul "Entities Relationships Visualizer Settings" at bounding box center [520, 108] width 937 height 23
click at [262, 106] on link "Settings" at bounding box center [247, 108] width 32 height 23
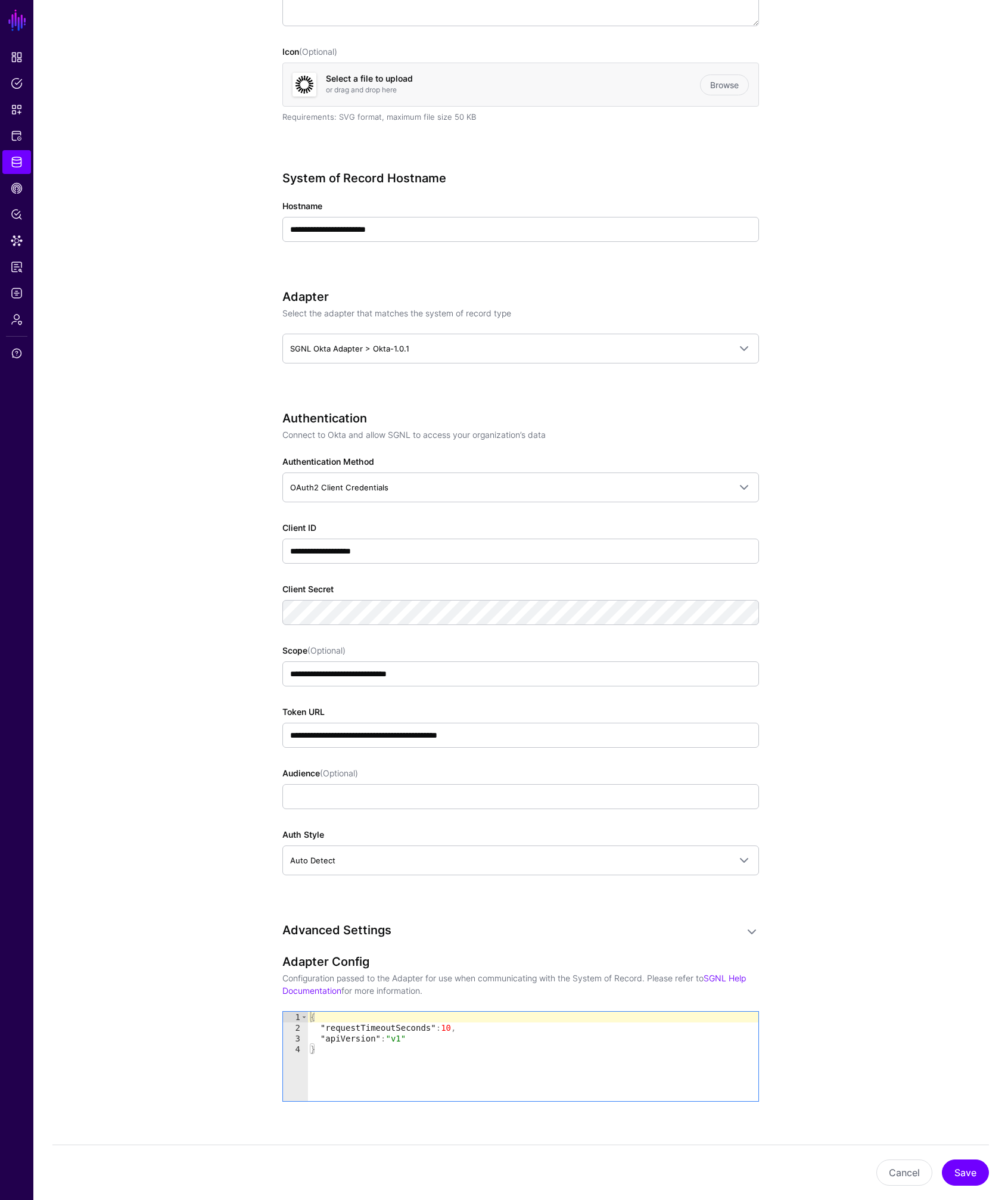
scroll to position [335, 0]
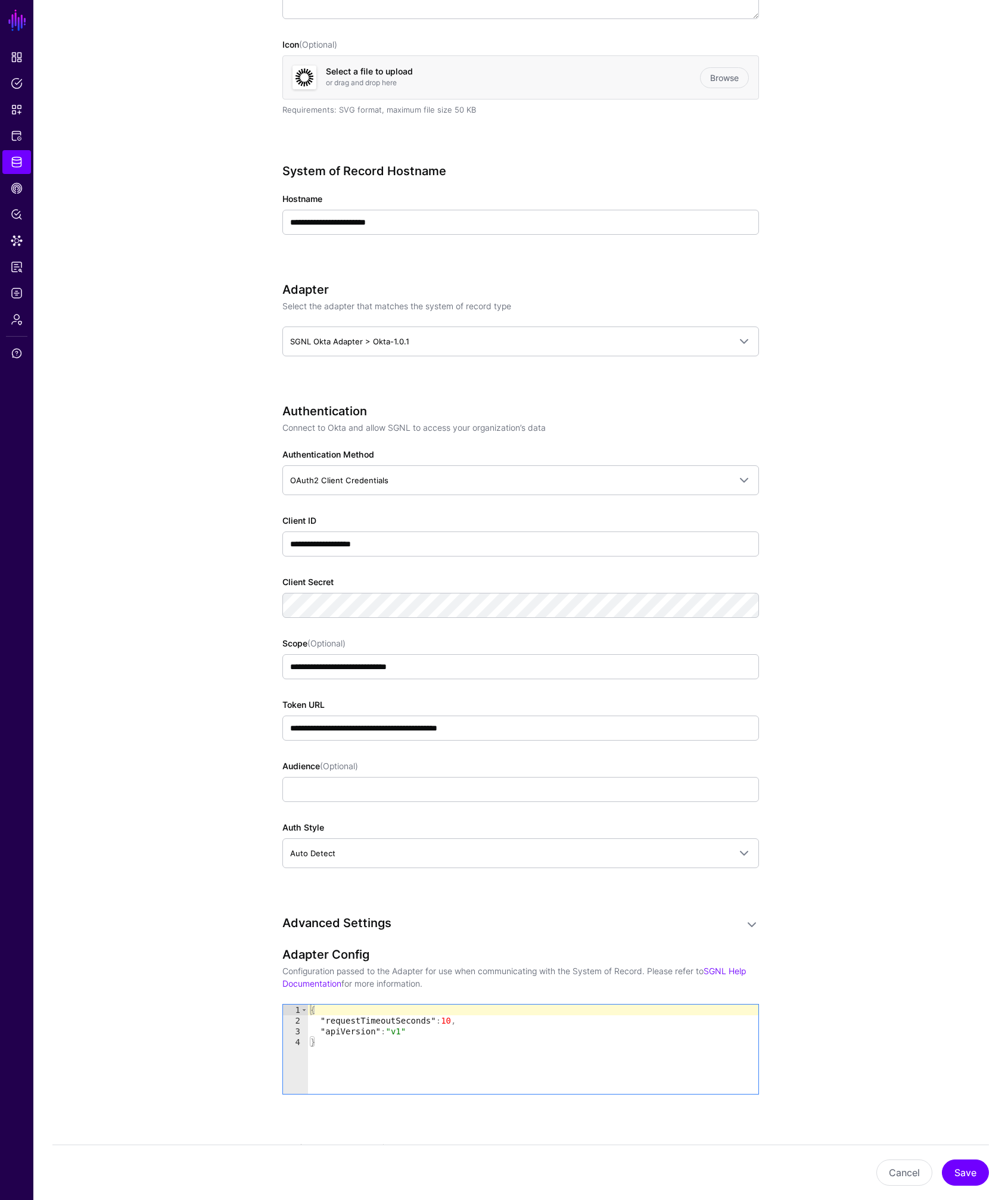
click at [232, 592] on app-datasources-details-form "**********" at bounding box center [521, 725] width 975 height 1881
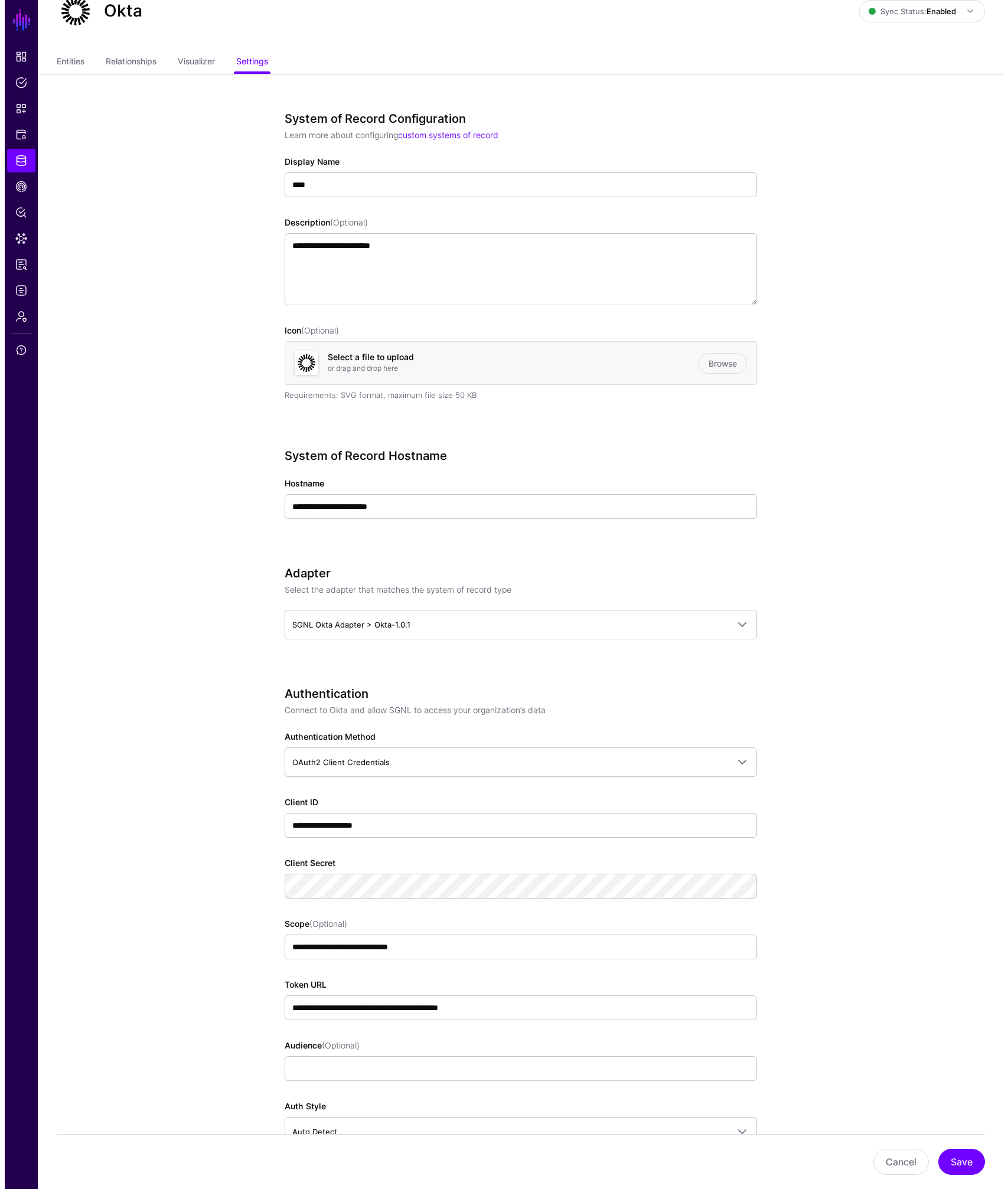
scroll to position [0, 0]
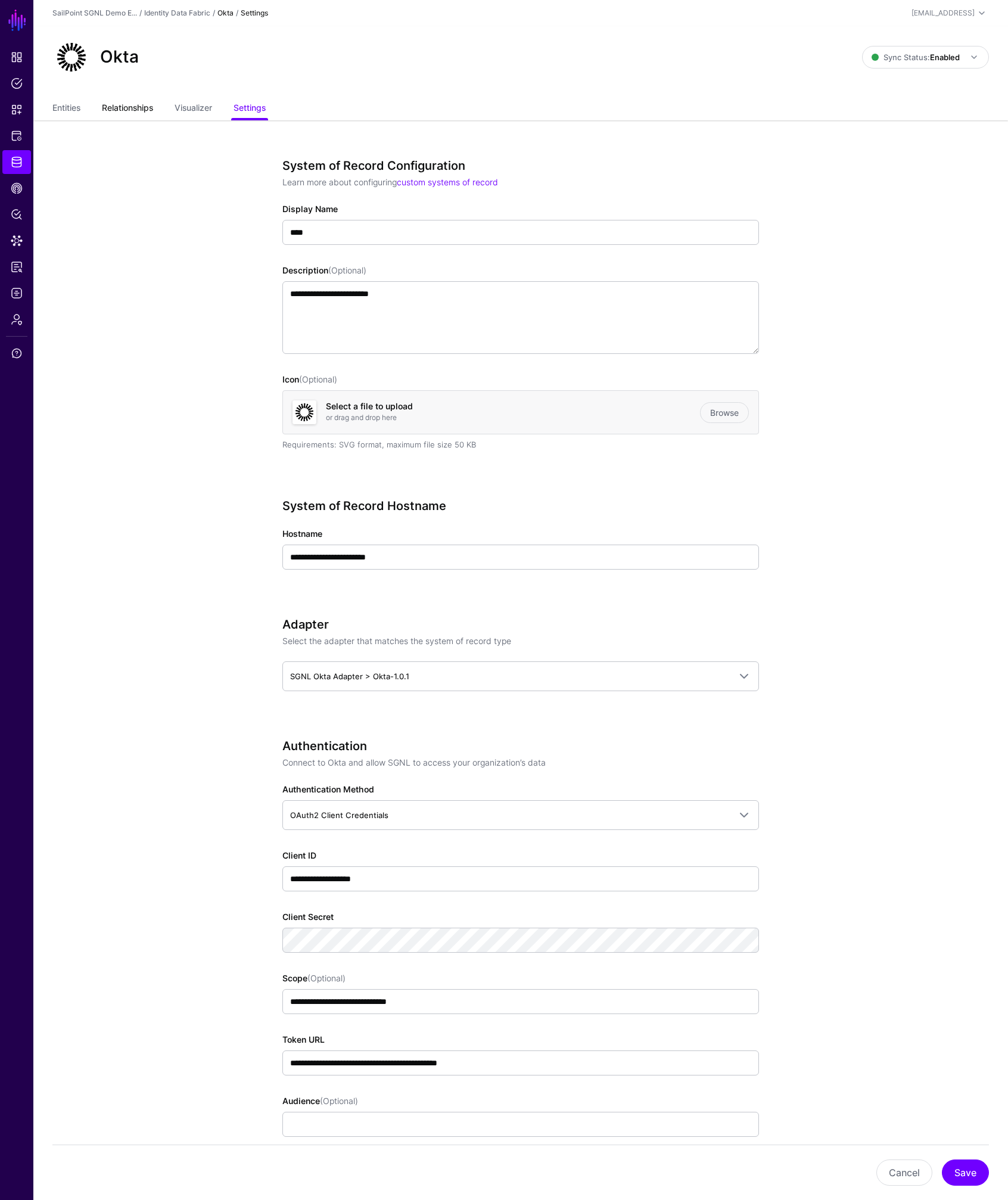
click at [150, 111] on link "Relationships" at bounding box center [127, 109] width 51 height 23
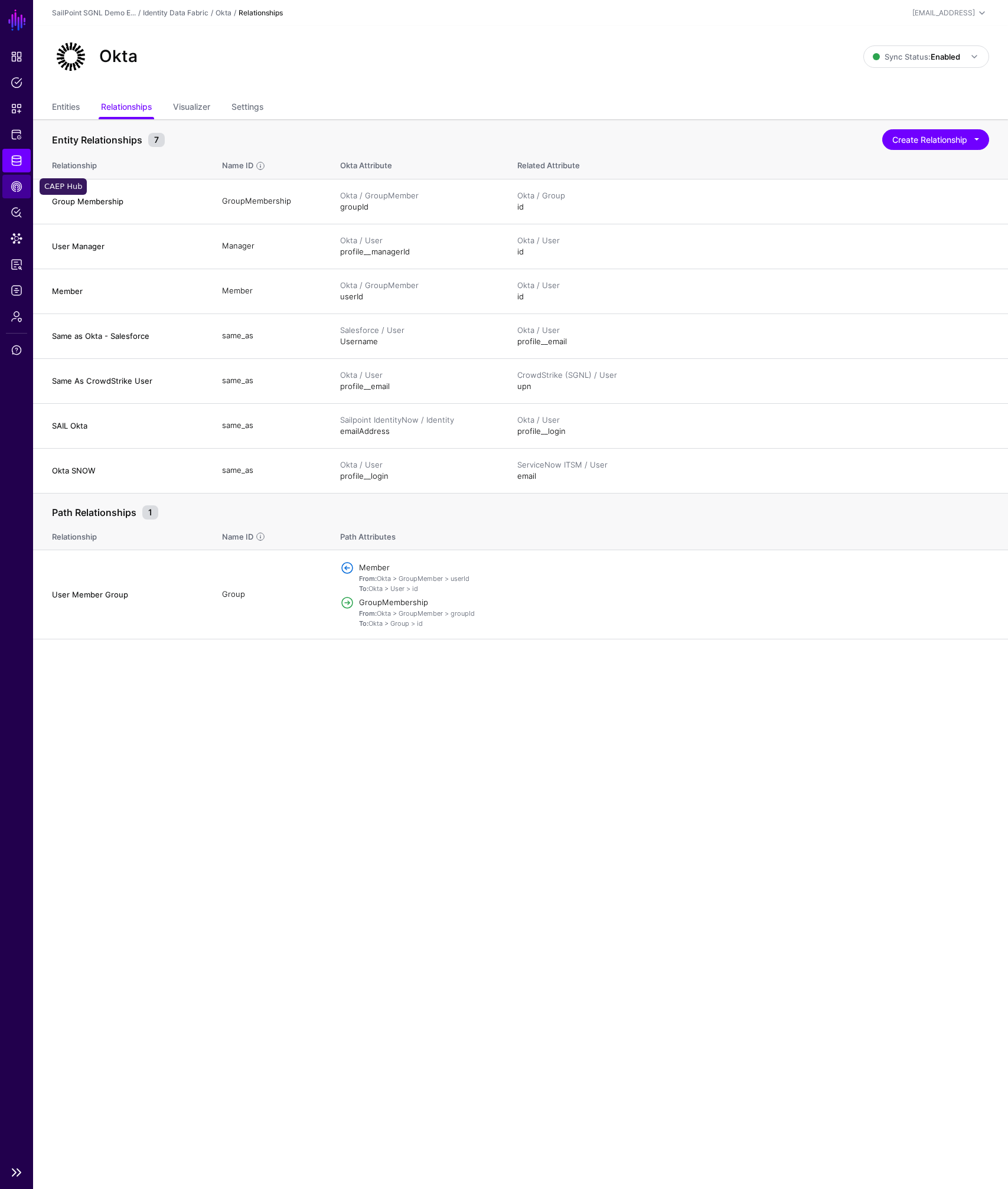
click at [11, 189] on span "CAEP Hub" at bounding box center [17, 187] width 12 height 12
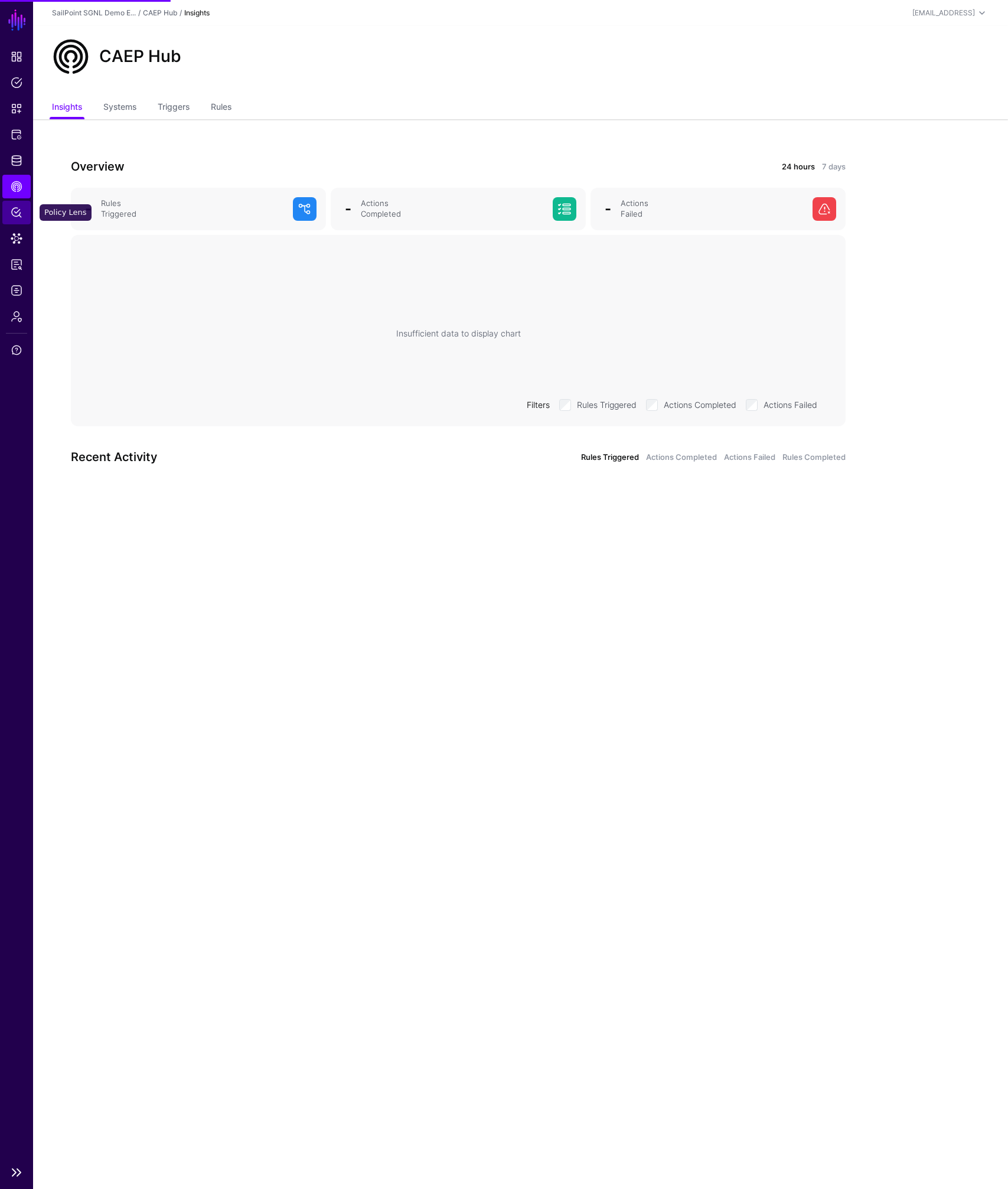
click at [11, 219] on link "Policy Lens" at bounding box center [17, 213] width 28 height 24
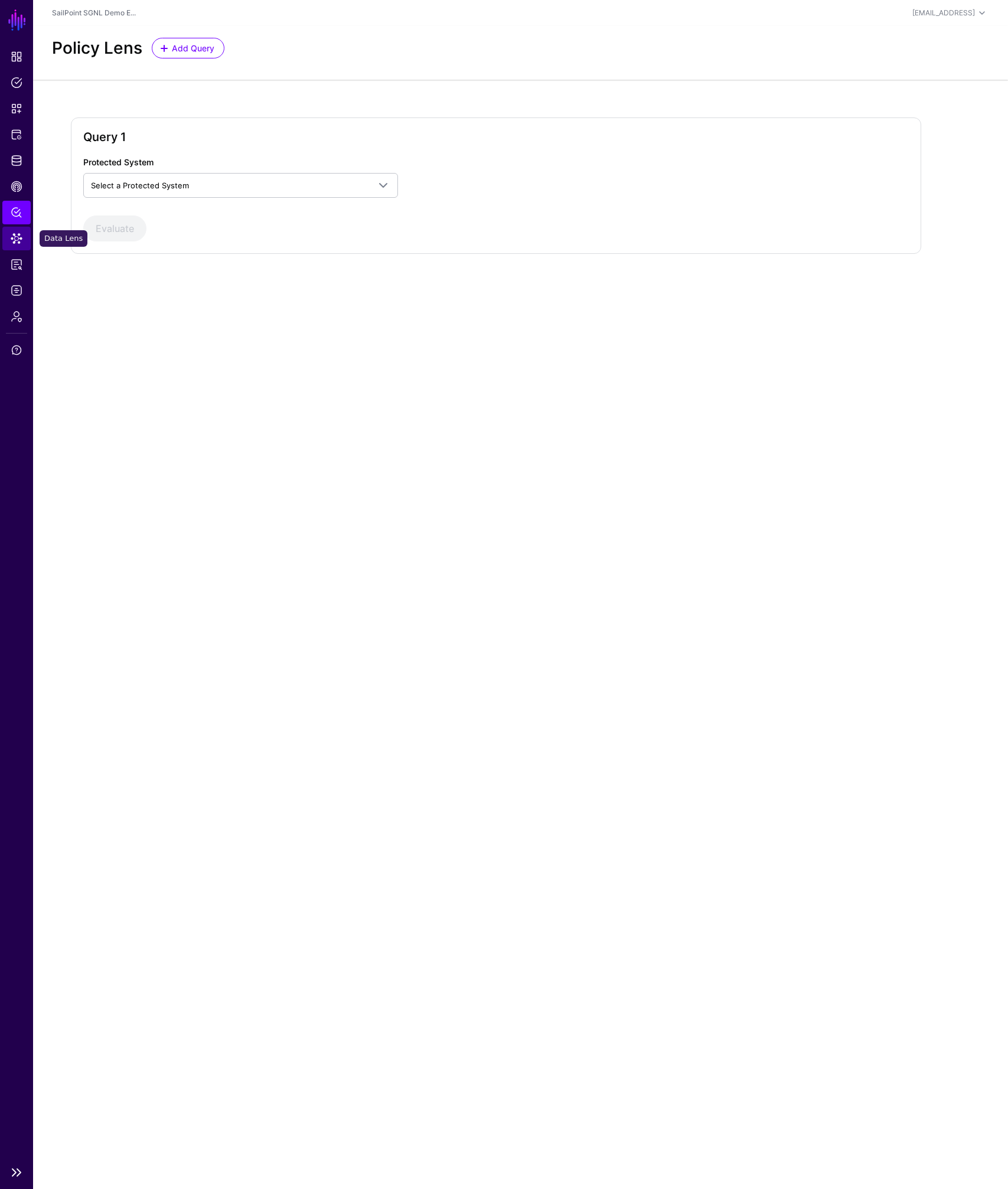
click at [21, 237] on span "Data Lens" at bounding box center [17, 238] width 12 height 12
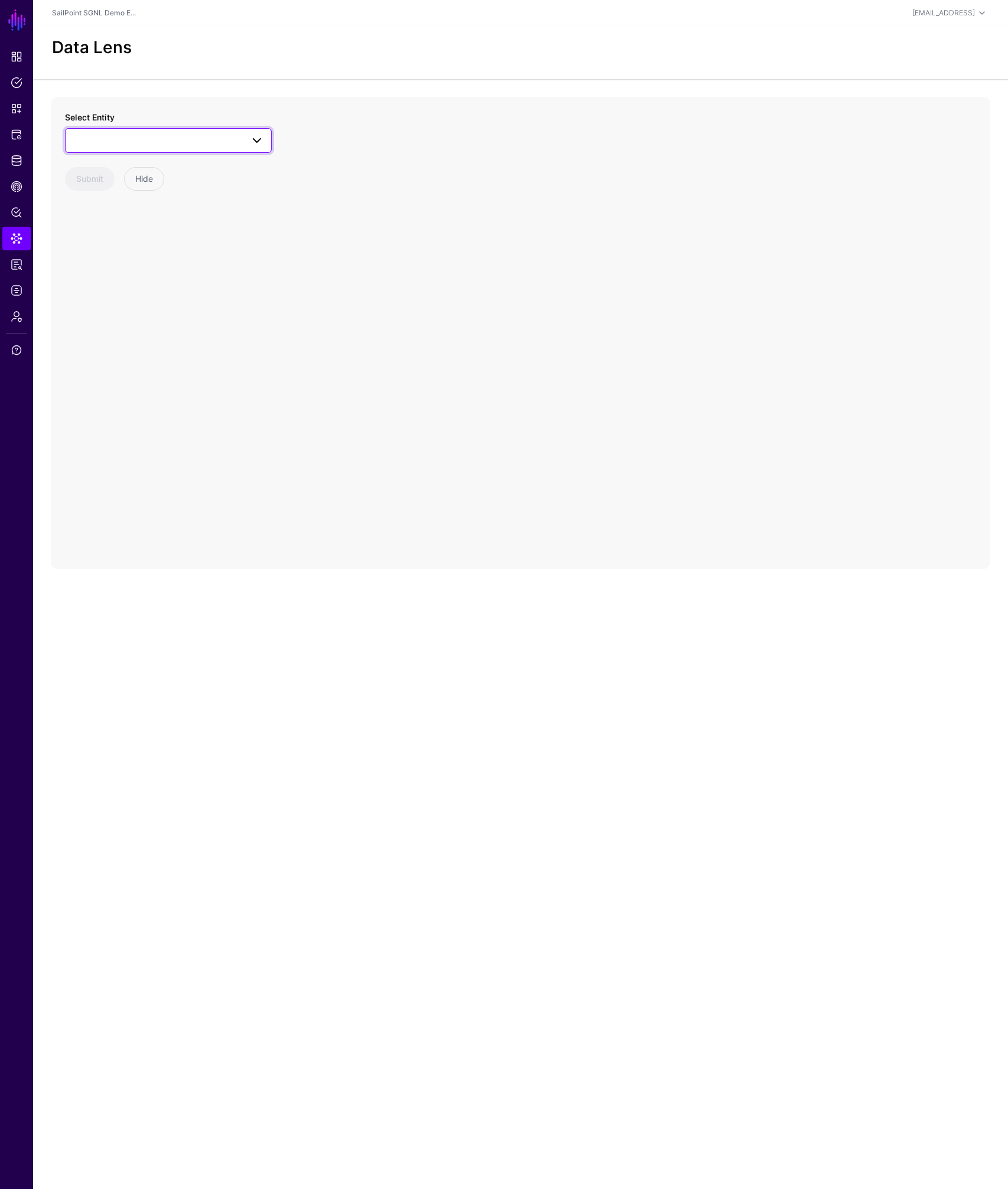
click at [160, 145] on span at bounding box center [168, 140] width 191 height 14
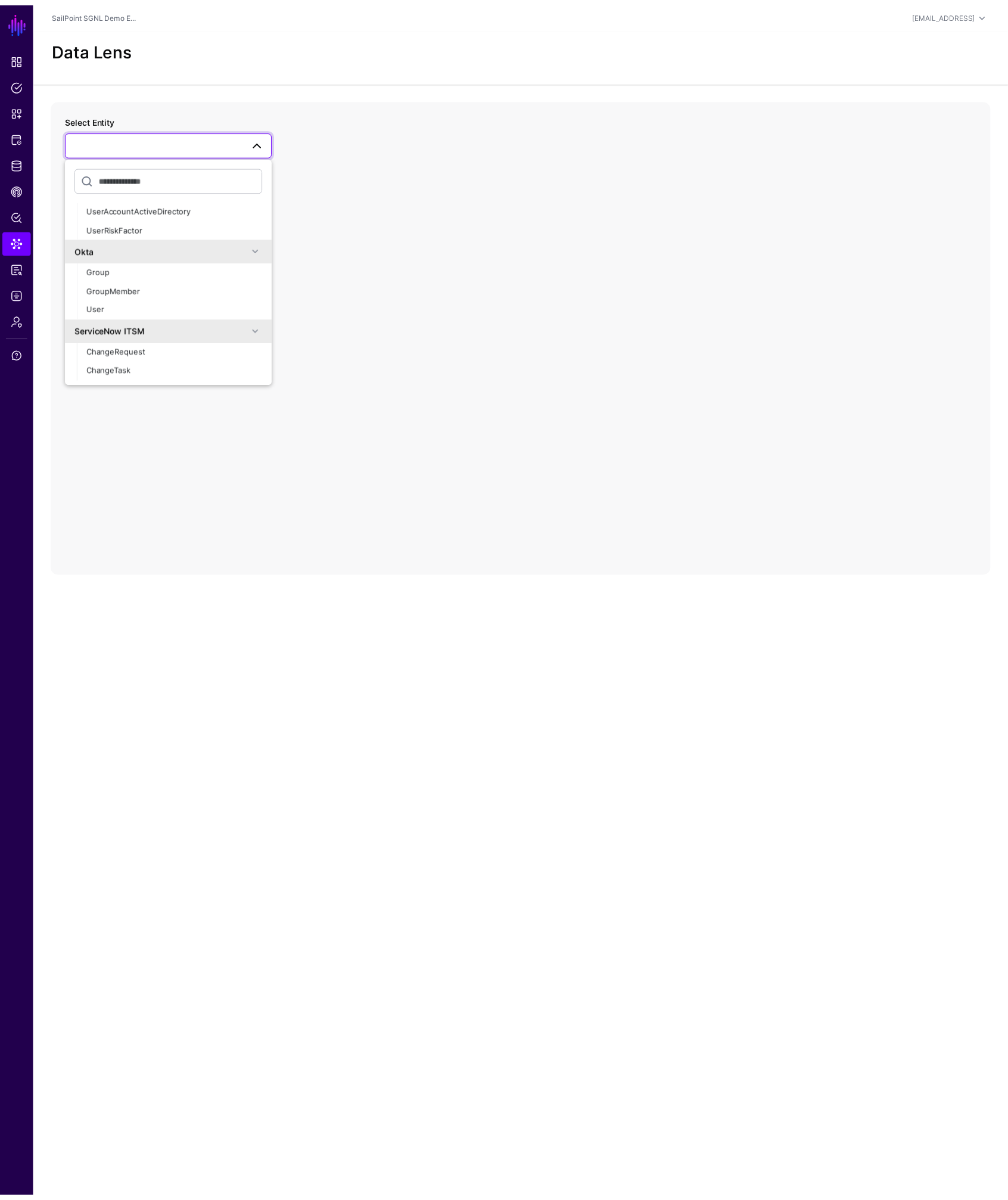
scroll to position [367, 0]
click at [102, 272] on span "Group" at bounding box center [99, 270] width 23 height 10
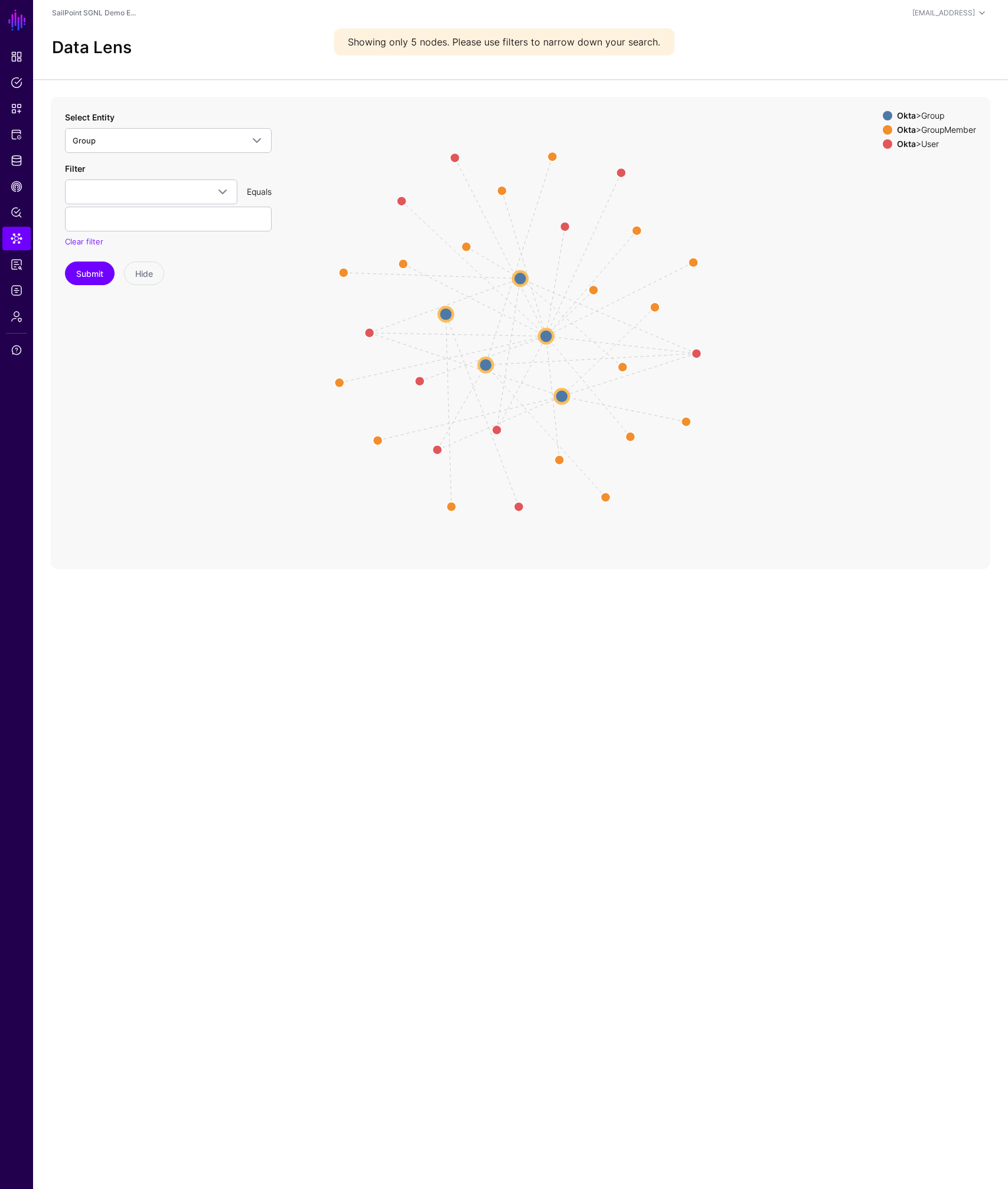
click at [253, 192] on div "Equals" at bounding box center [259, 191] width 34 height 12
click at [254, 192] on div "Equals" at bounding box center [259, 191] width 34 height 12
click at [220, 195] on span at bounding box center [223, 192] width 14 height 14
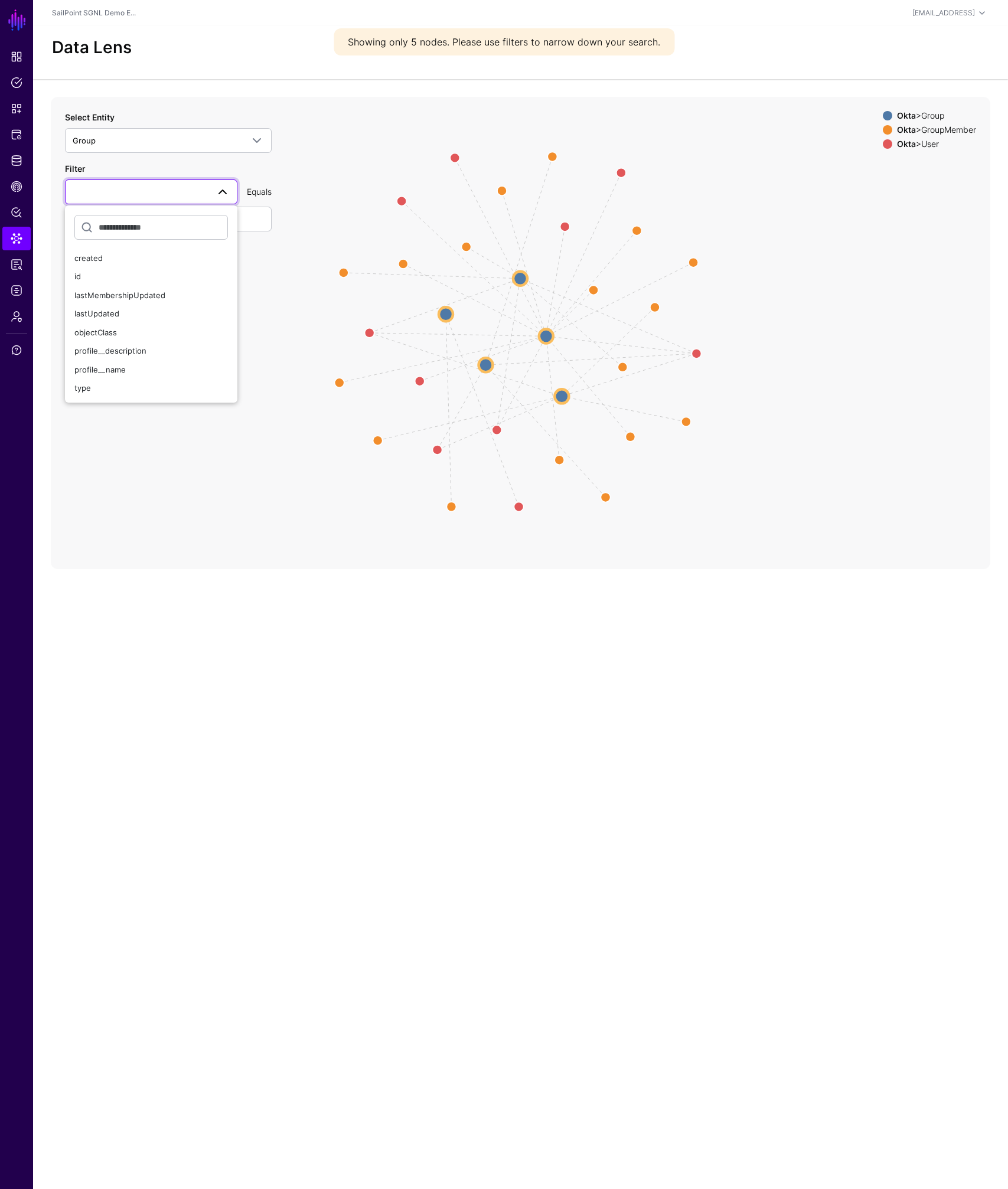
click at [218, 193] on span at bounding box center [223, 192] width 14 height 14
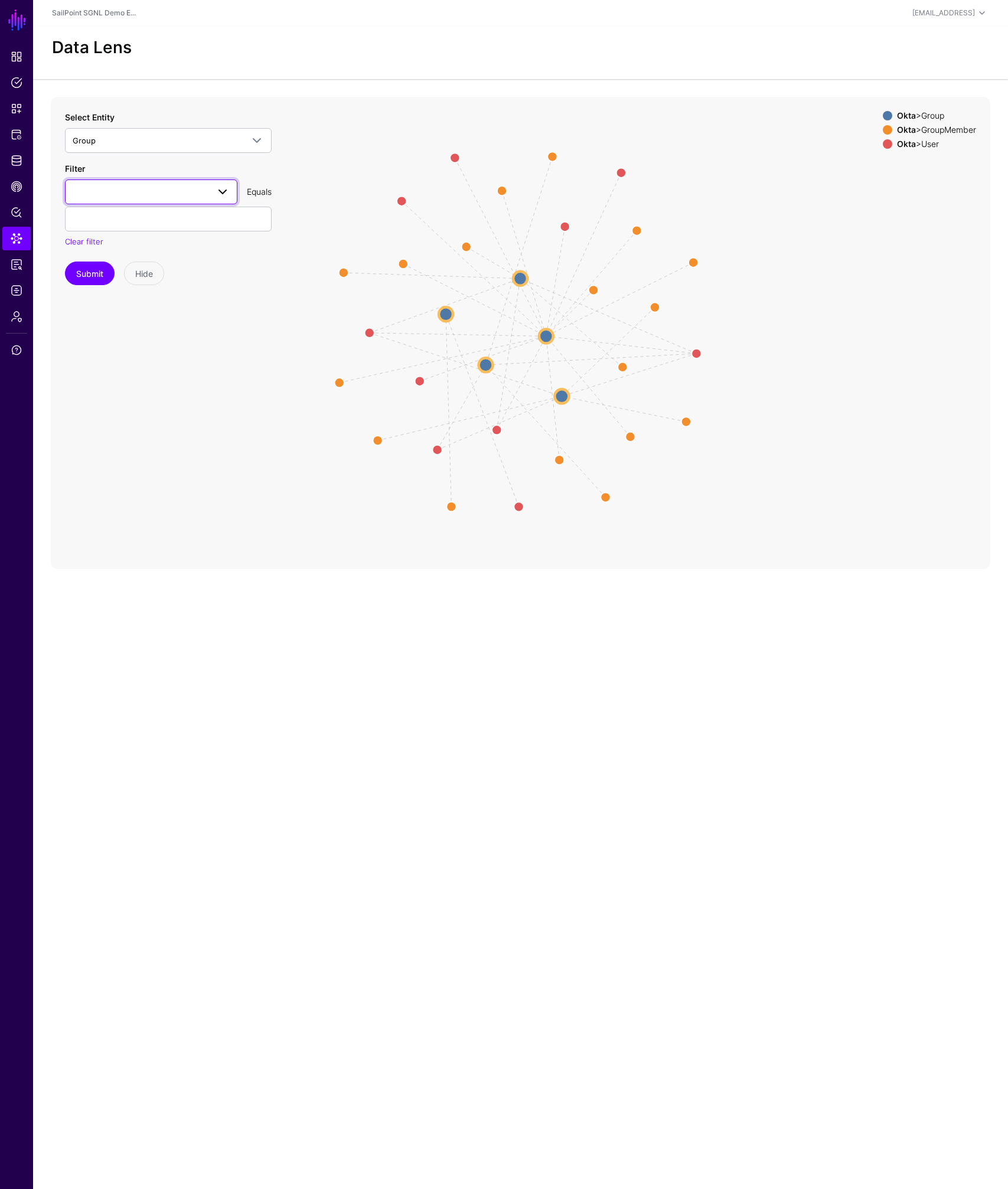
click at [225, 193] on span at bounding box center [223, 192] width 14 height 14
click at [223, 192] on span at bounding box center [223, 192] width 14 height 14
click at [252, 408] on icon "GroupMembership GroupMembership GroupMembership GroupMembership GroupMembership…" at bounding box center [520, 332] width 939 height 472
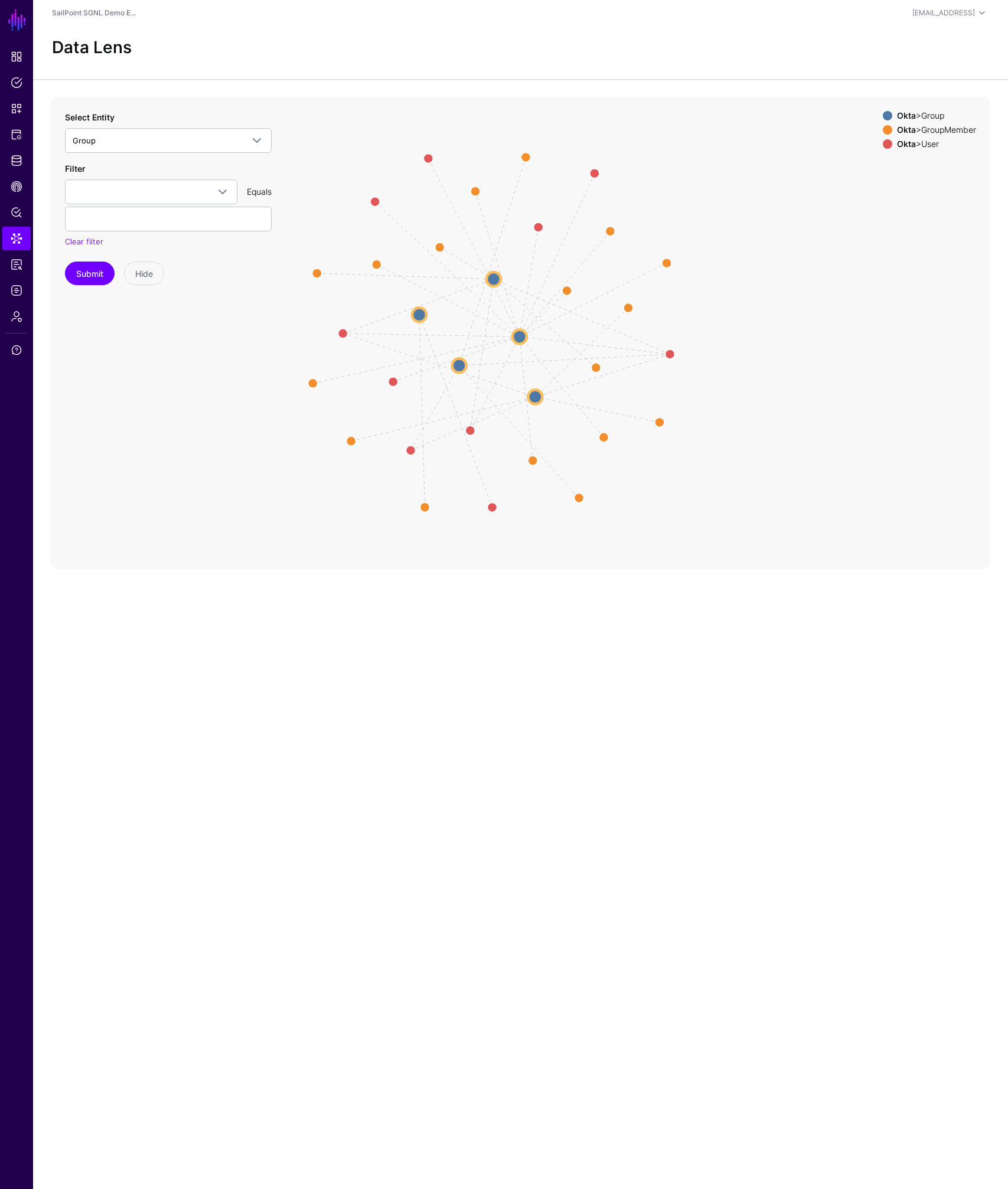
drag, startPoint x: 213, startPoint y: 302, endPoint x: 182, endPoint y: 305, distance: 31.1
click at [182, 305] on icon "GroupMembership GroupMembership GroupMembership GroupMembership GroupMembership…" at bounding box center [520, 332] width 939 height 472
click at [16, 160] on span "Identity Data Fabric" at bounding box center [17, 160] width 12 height 12
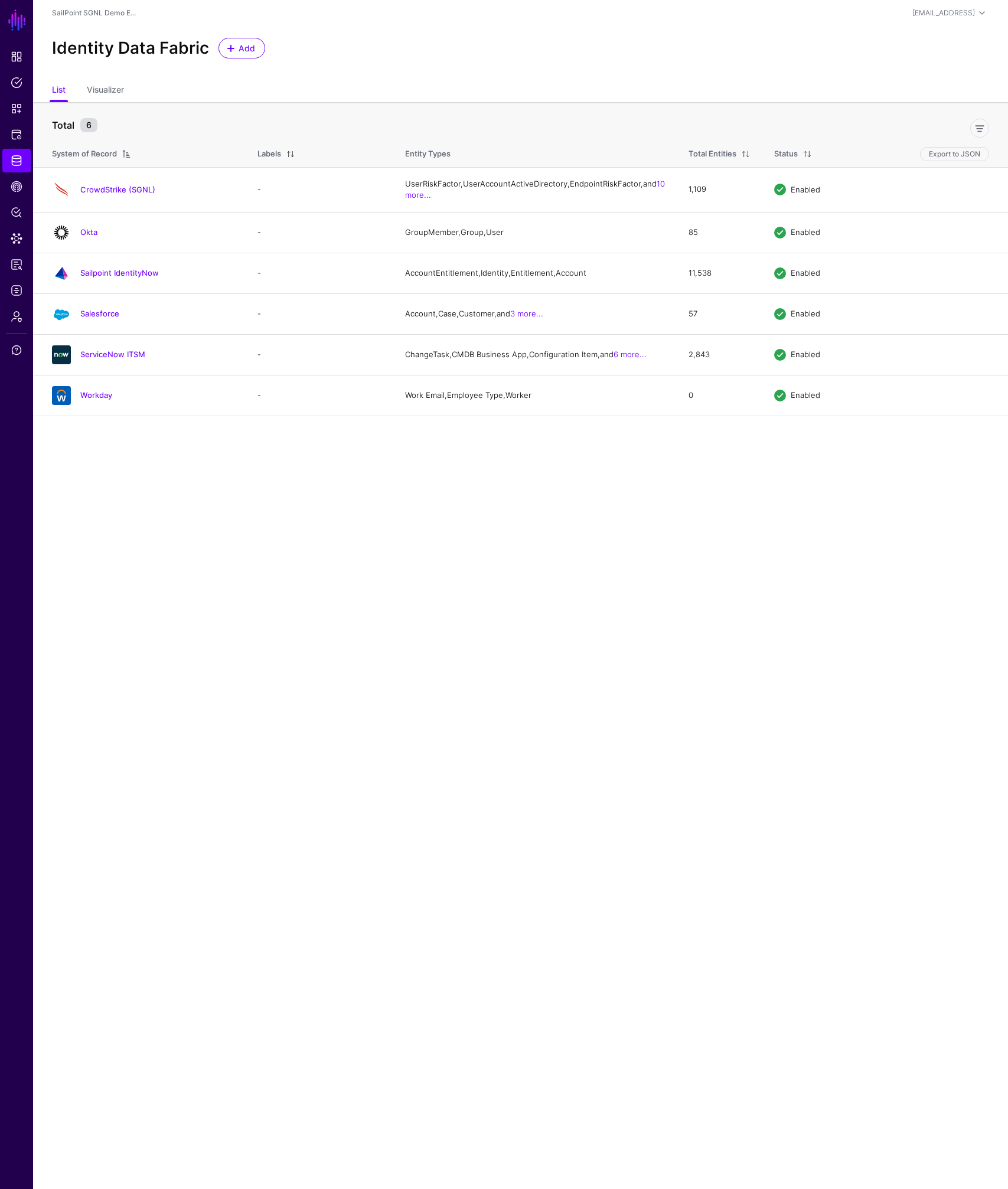
click at [89, 237] on link "Okta" at bounding box center [89, 232] width 17 height 10
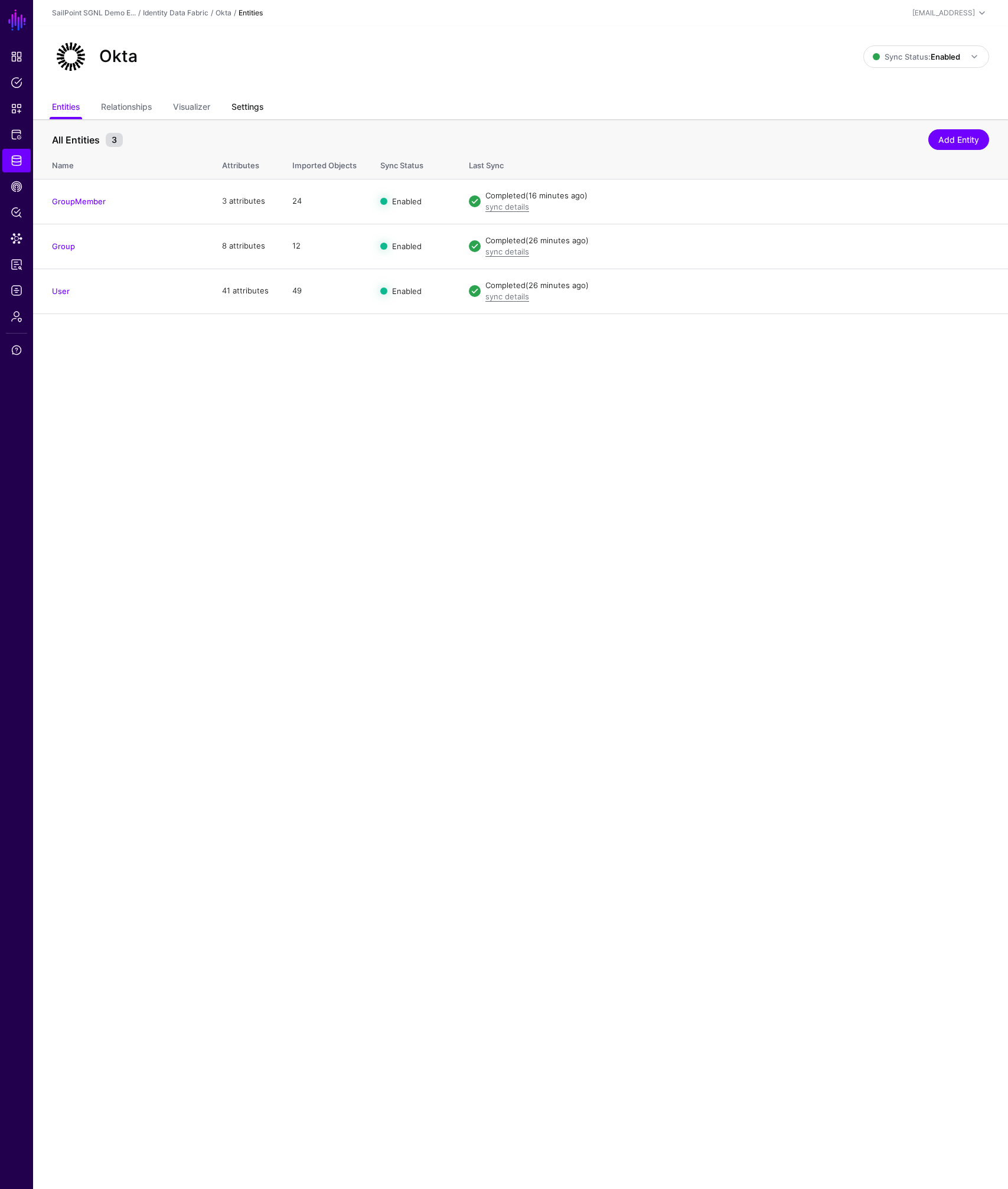
click at [251, 110] on link "Settings" at bounding box center [247, 108] width 32 height 23
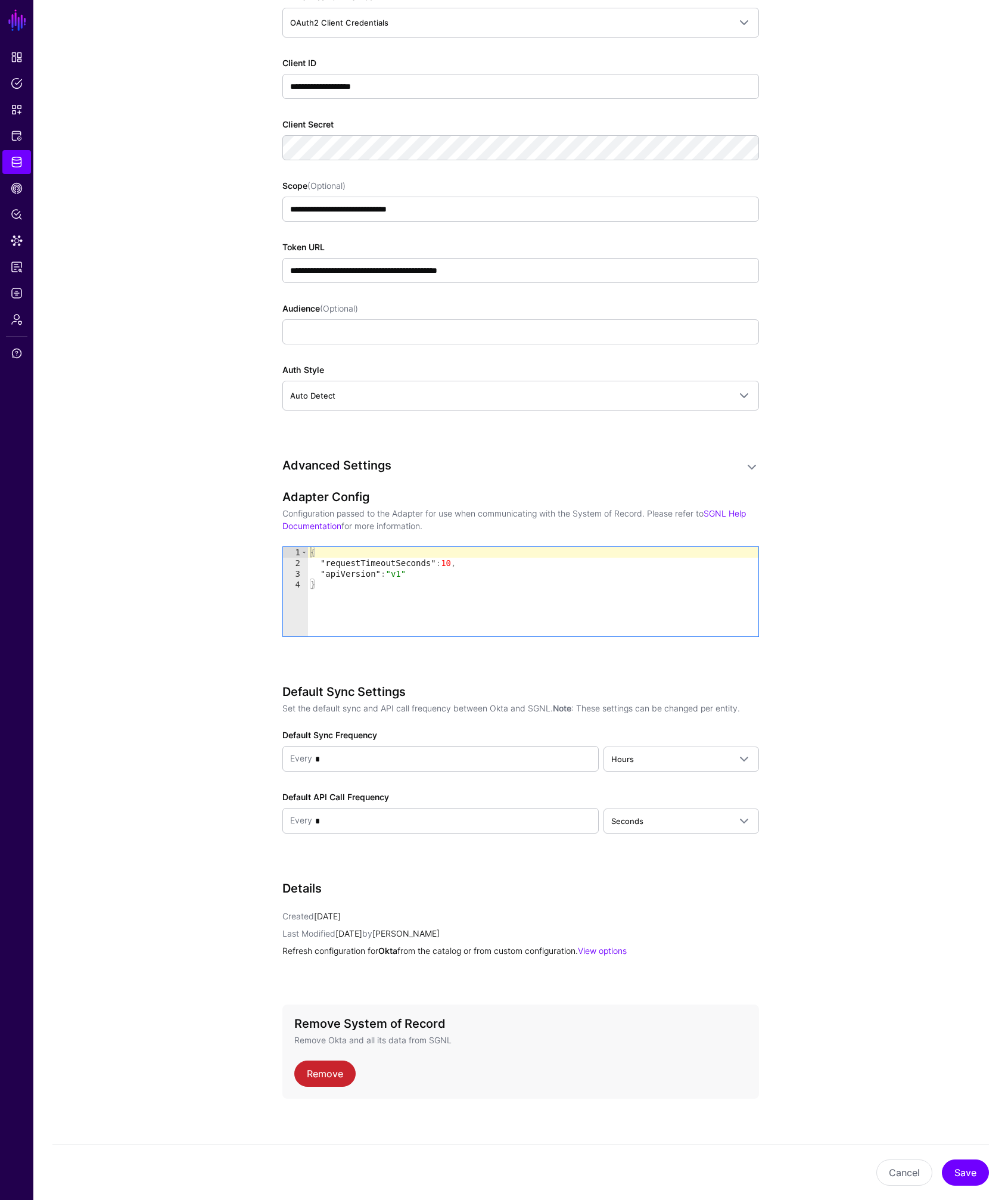
scroll to position [800, 0]
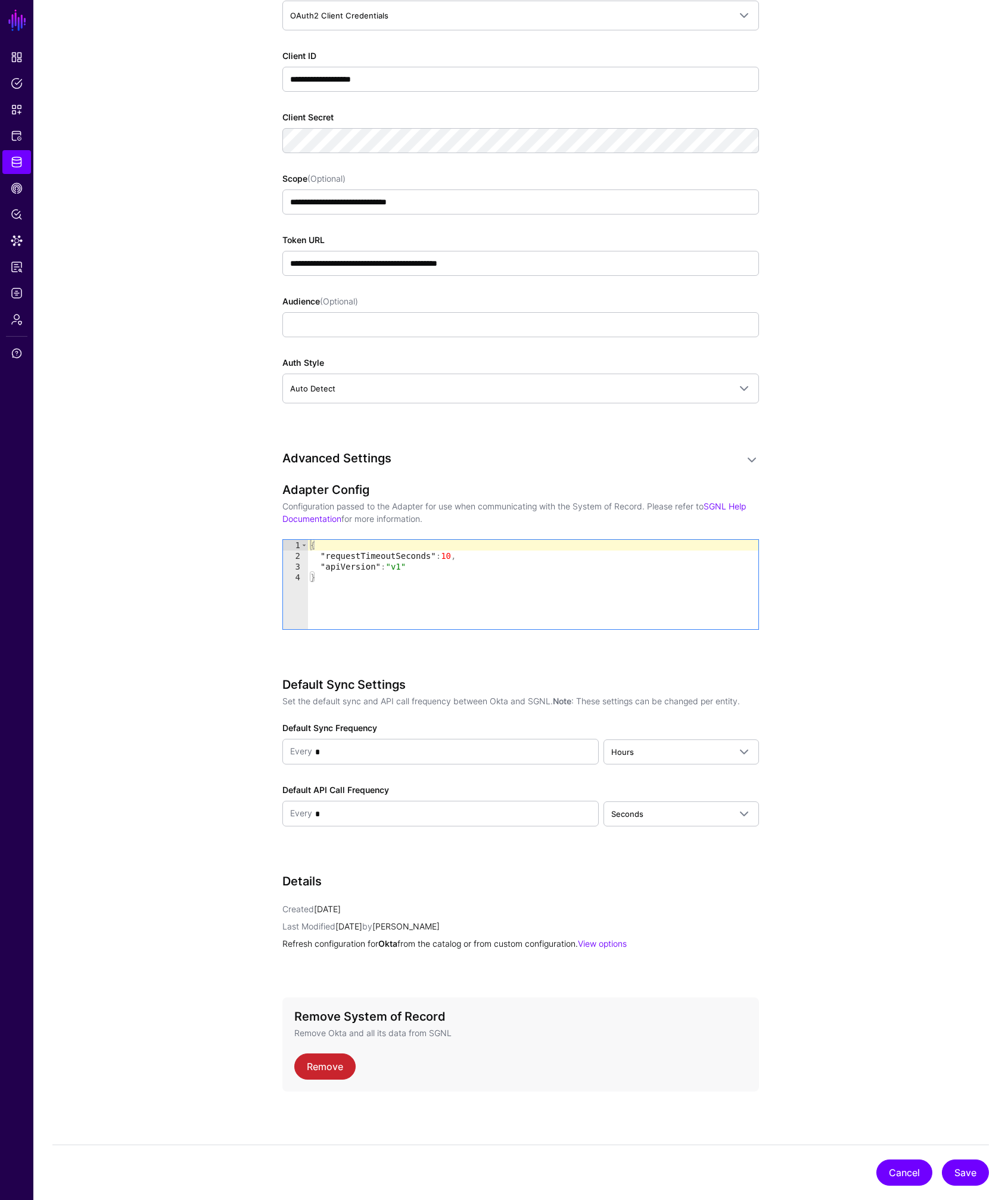
click at [898, 1177] on button "Cancel" at bounding box center [904, 1173] width 56 height 26
